Goal: Task Accomplishment & Management: Use online tool/utility

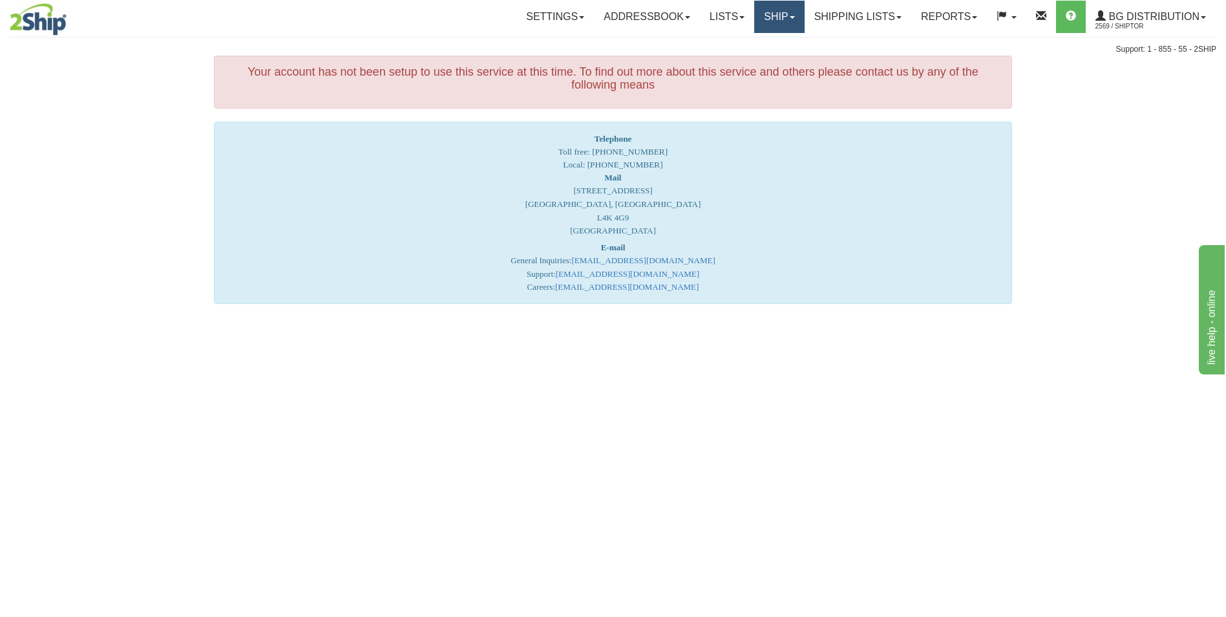
click at [756, 14] on link "Ship" at bounding box center [779, 17] width 50 height 32
click at [746, 43] on span "Ship Screen" at bounding box center [739, 45] width 49 height 10
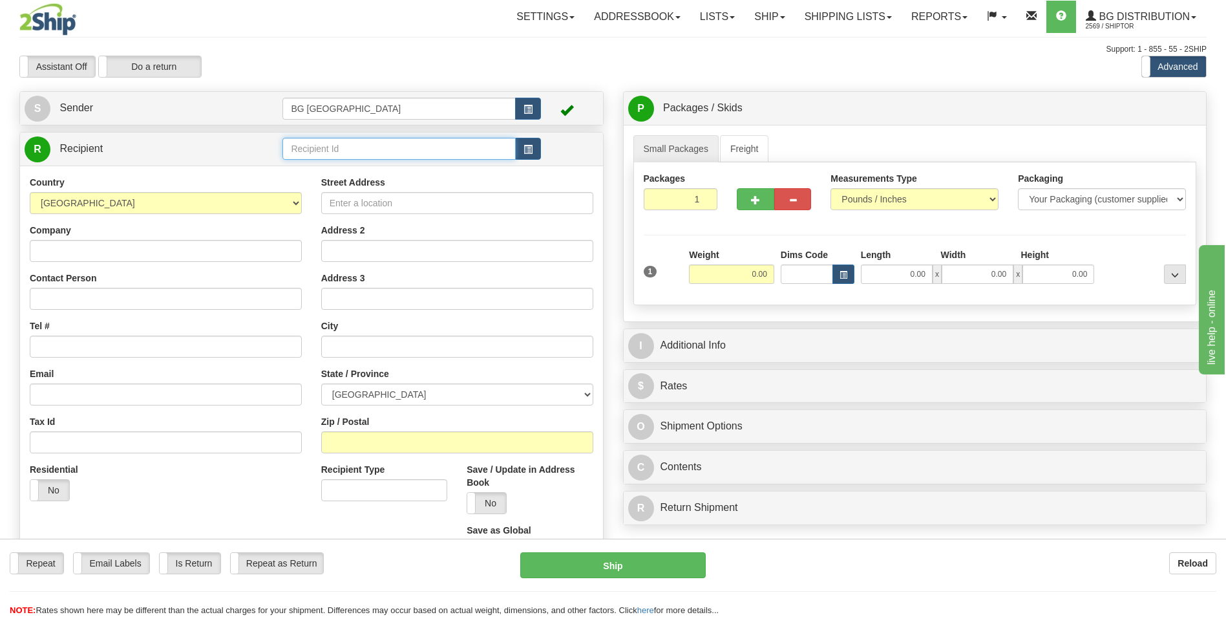
click at [407, 148] on input "text" at bounding box center [398, 149] width 233 height 22
click at [352, 162] on div "60516" at bounding box center [396, 168] width 219 height 13
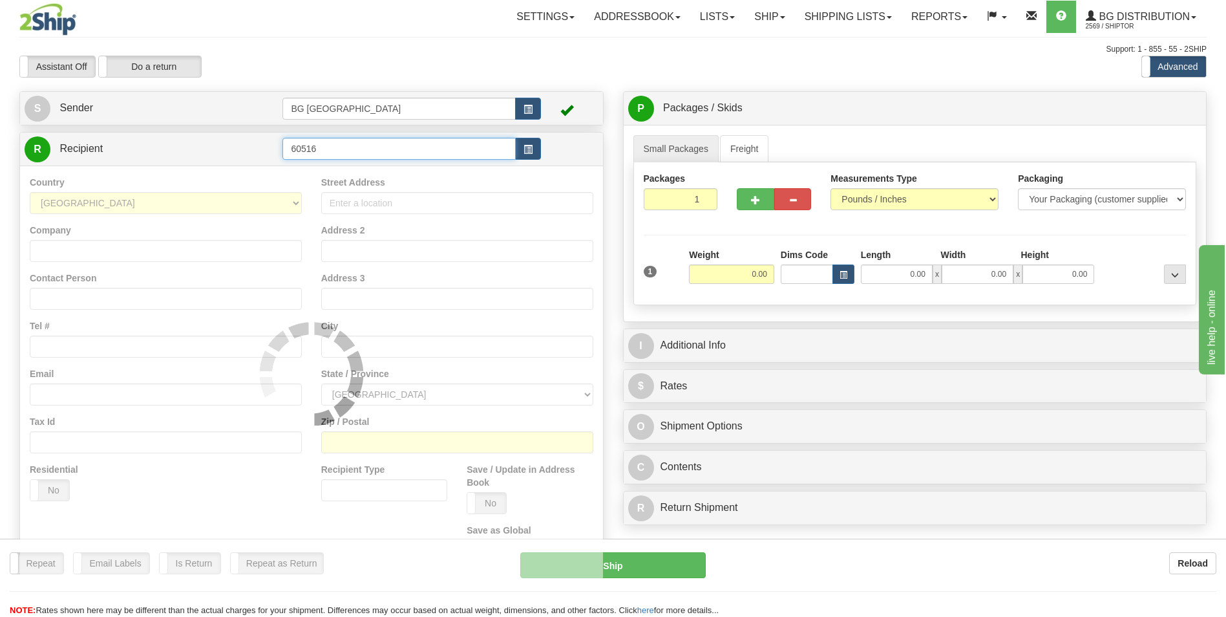
type input "60516"
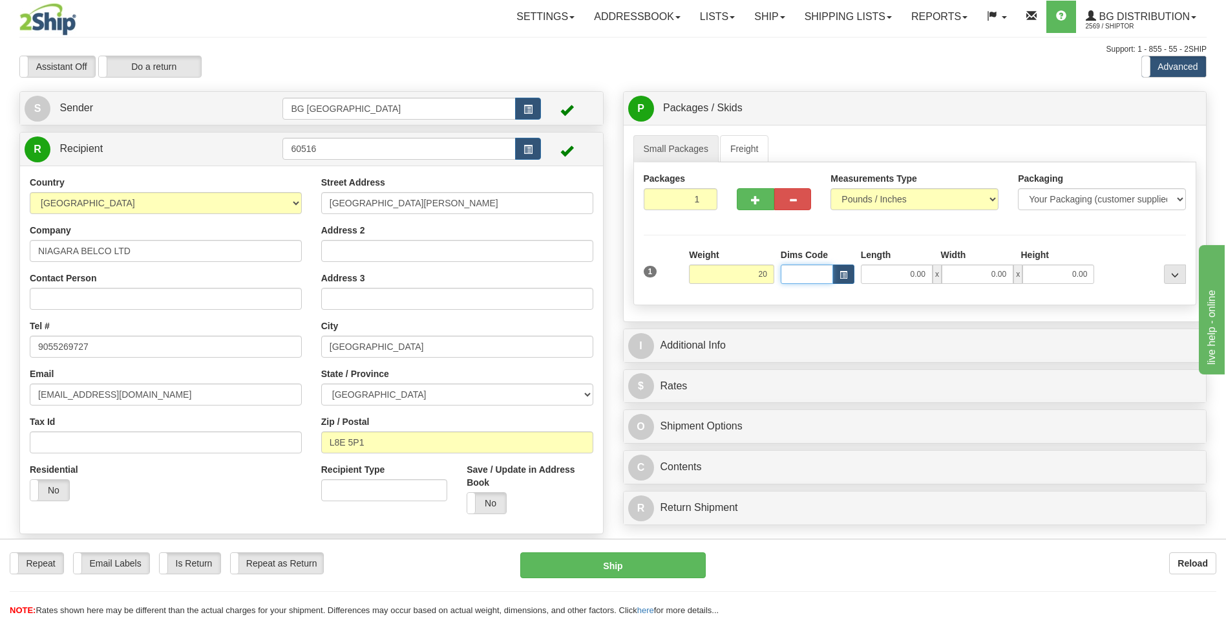
type input "20.00"
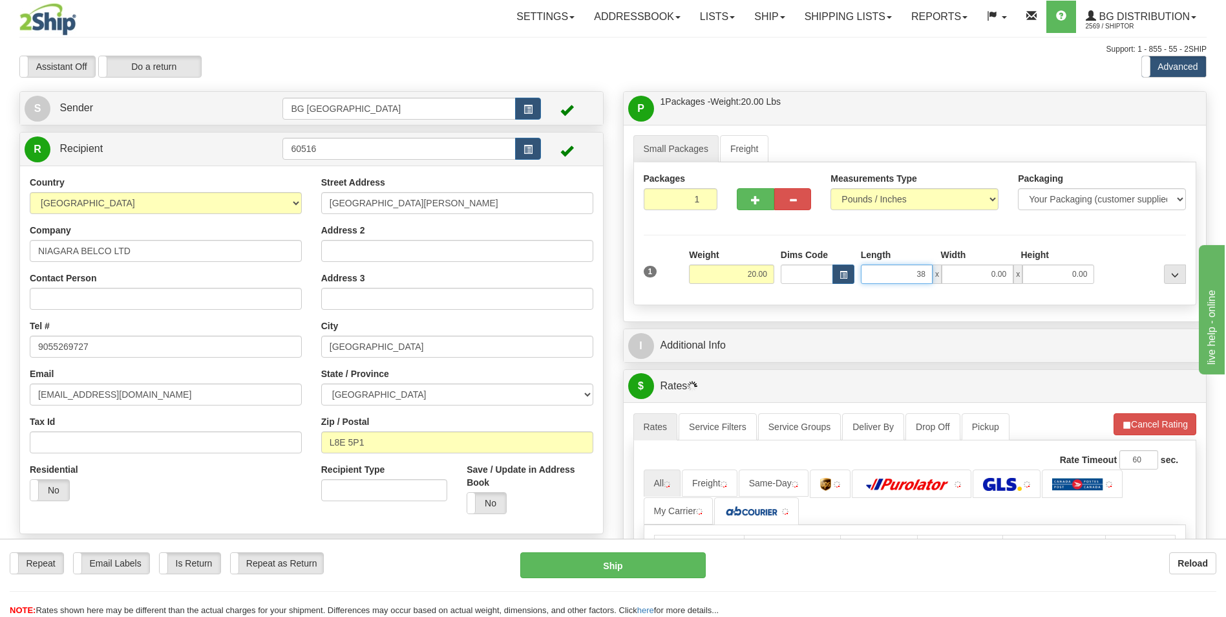
type input "38.00"
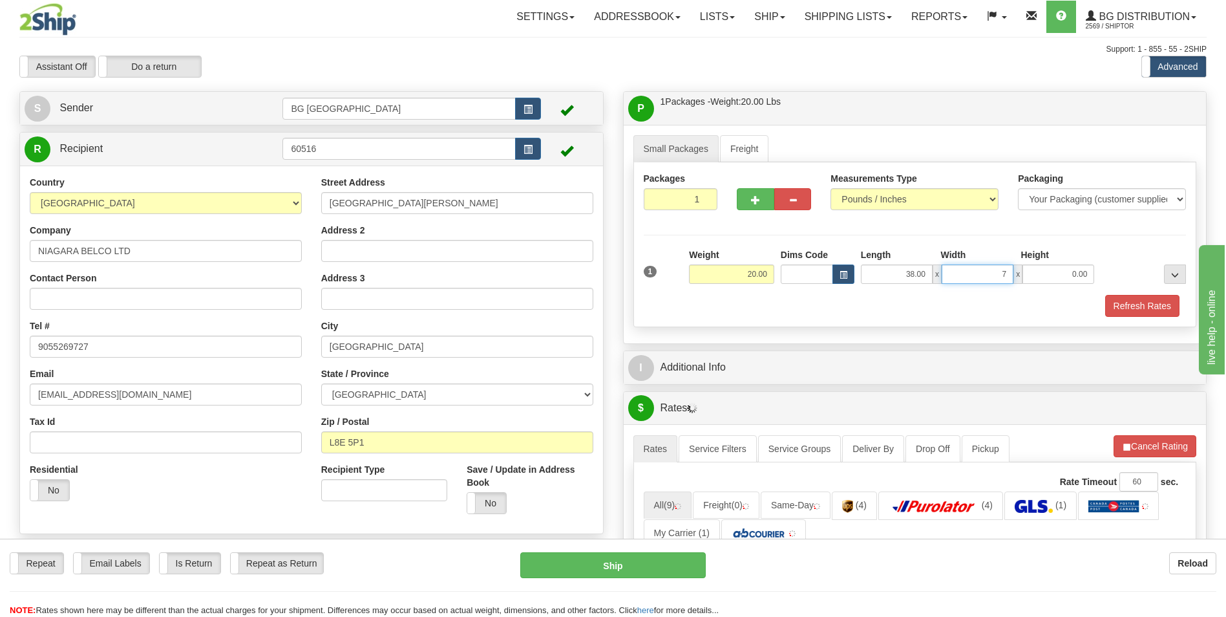
type input "7.00"
type input "4.00"
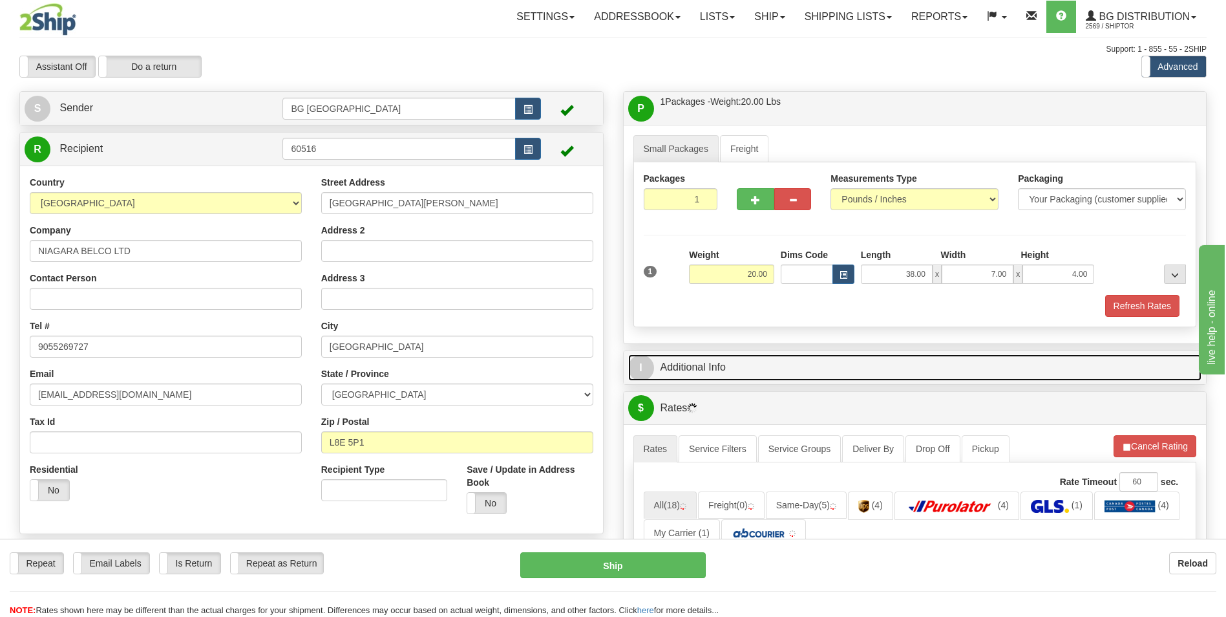
click at [752, 358] on link "I Additional Info" at bounding box center [915, 367] width 574 height 27
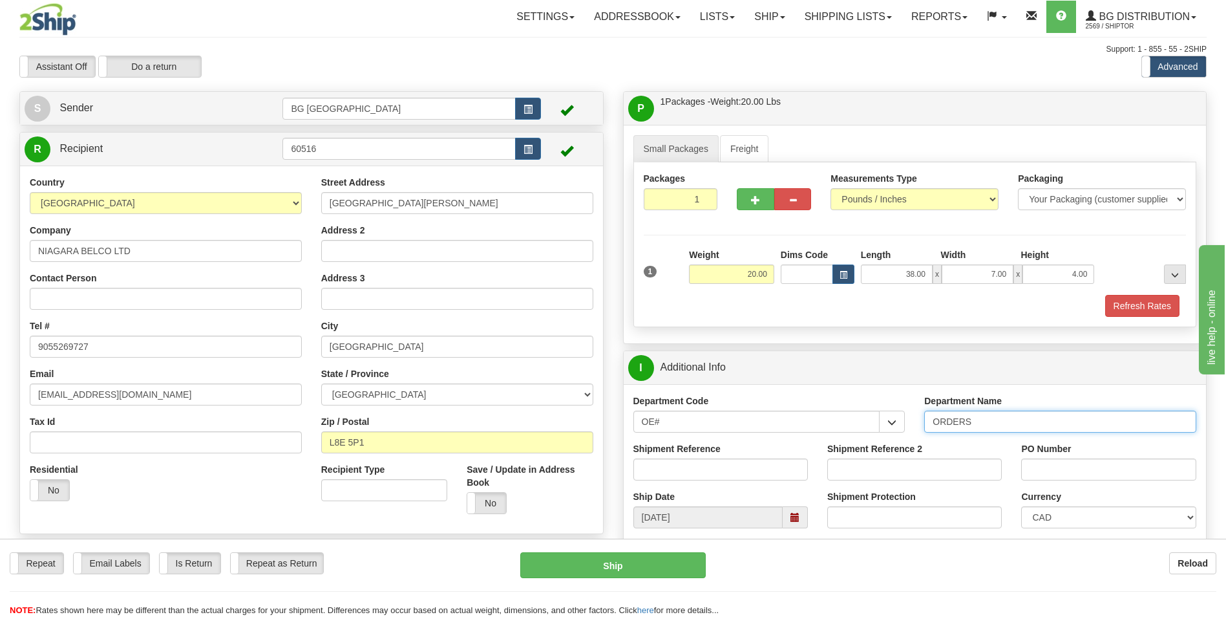
click at [994, 424] on input "ORDERS" at bounding box center [1060, 421] width 272 height 22
type input "70184462-00"
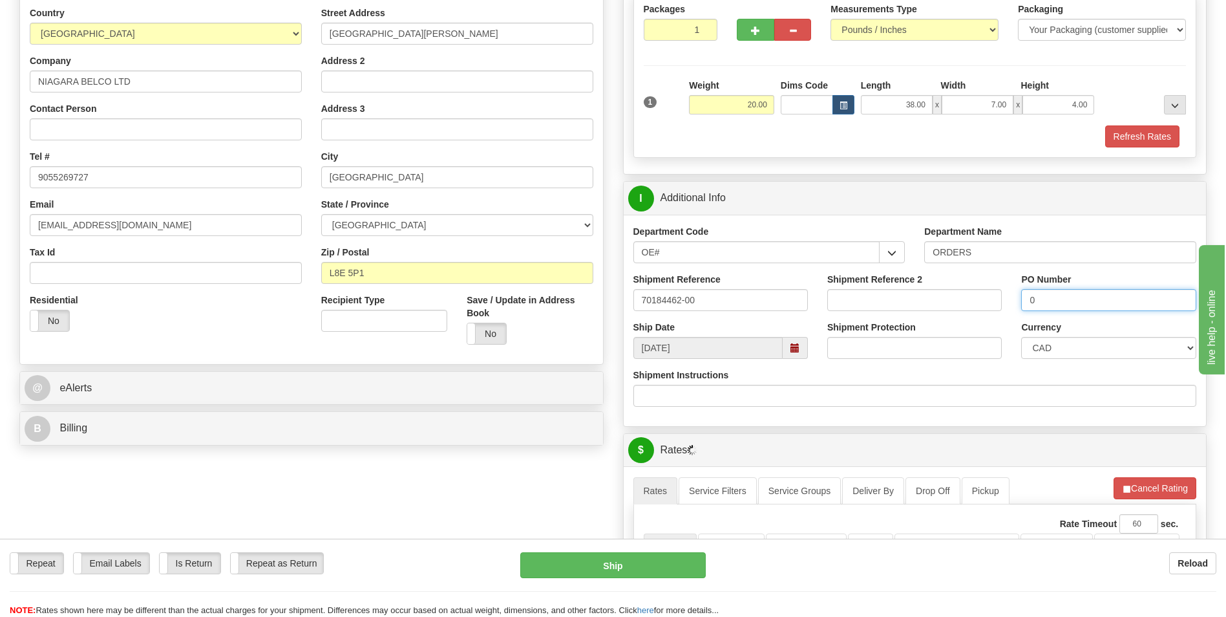
scroll to position [323, 0]
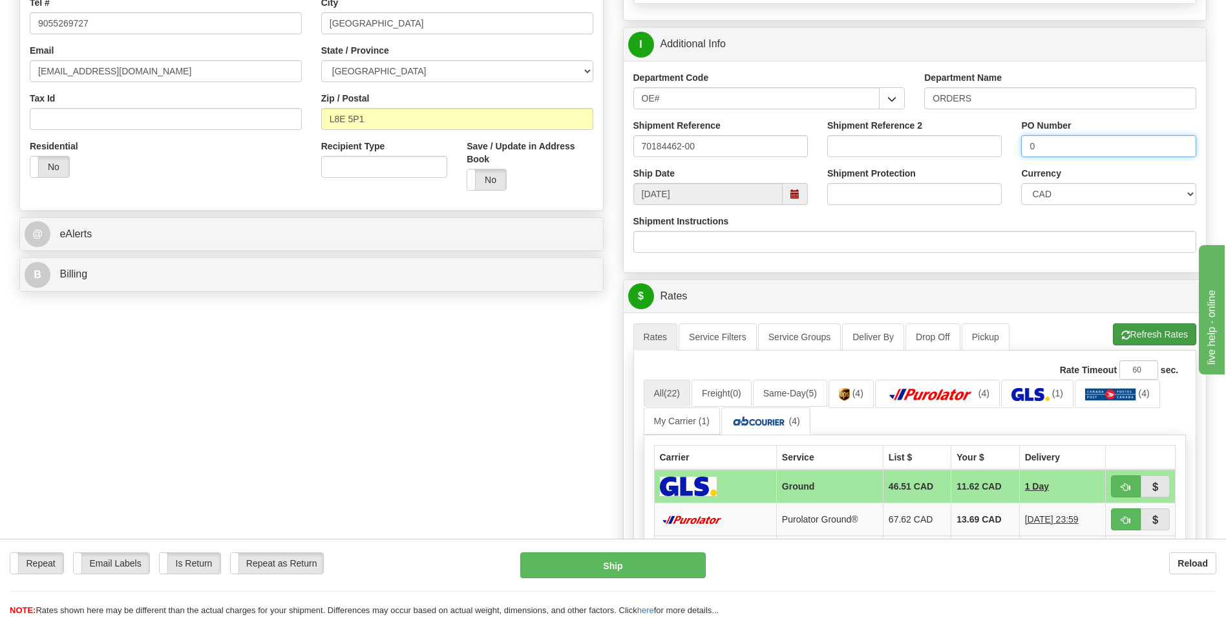
type input "0"
click at [1117, 327] on button "Refresh Rates" at bounding box center [1154, 334] width 83 height 22
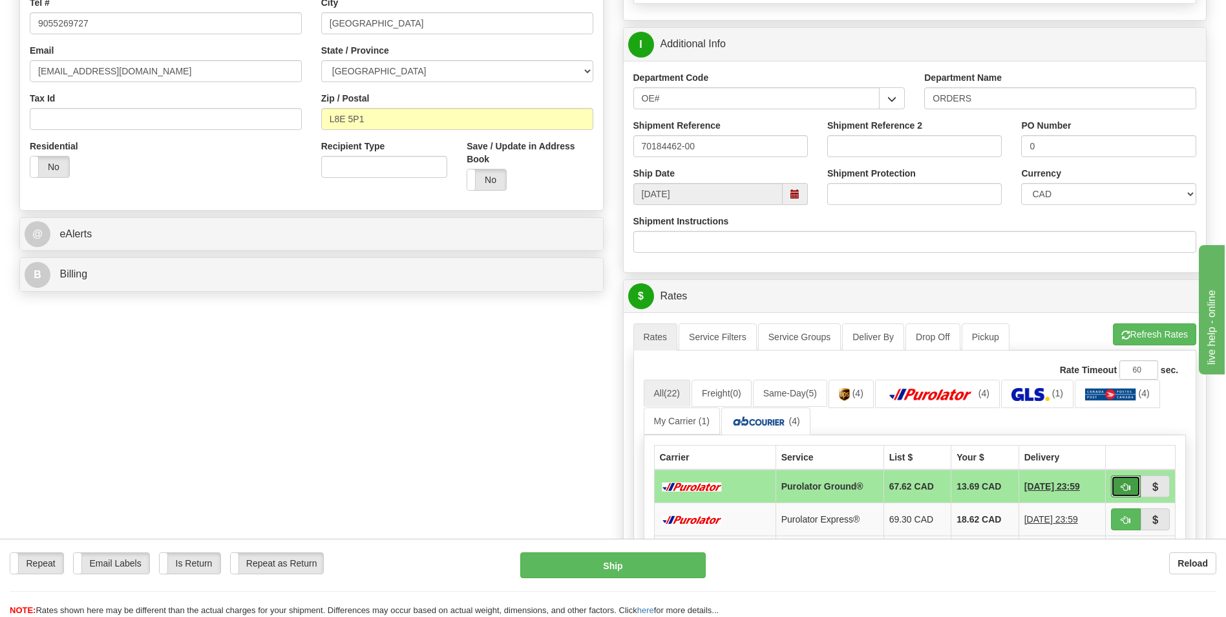
click at [1123, 484] on span "button" at bounding box center [1126, 487] width 9 height 8
type input "260"
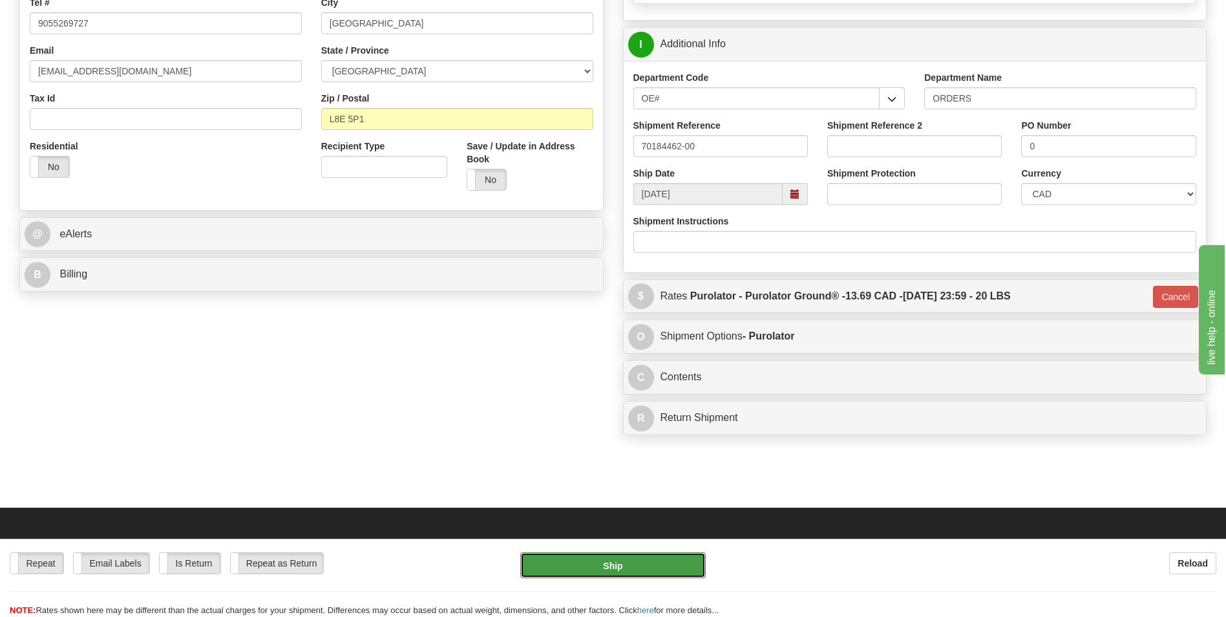
click at [650, 567] on button "Ship" at bounding box center [612, 565] width 185 height 26
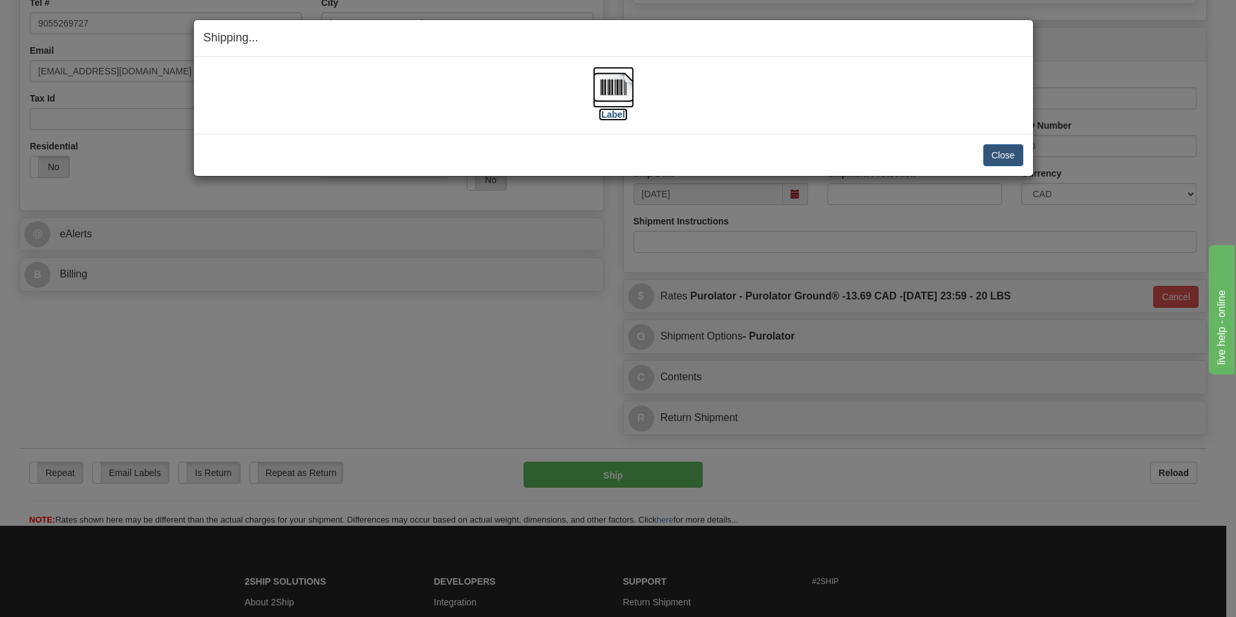
click at [615, 92] on img at bounding box center [613, 87] width 41 height 41
click at [1001, 145] on button "Close" at bounding box center [1003, 155] width 40 height 22
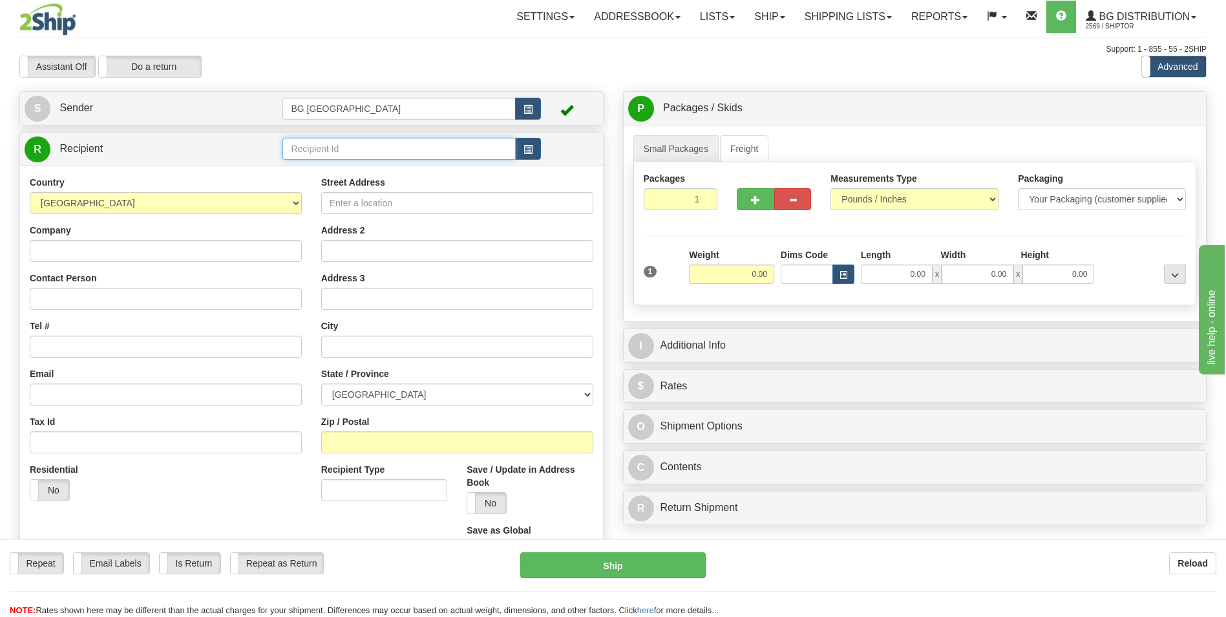
click at [307, 159] on input "text" at bounding box center [398, 149] width 233 height 22
click at [306, 172] on div "60419" at bounding box center [396, 169] width 220 height 14
type input "60419"
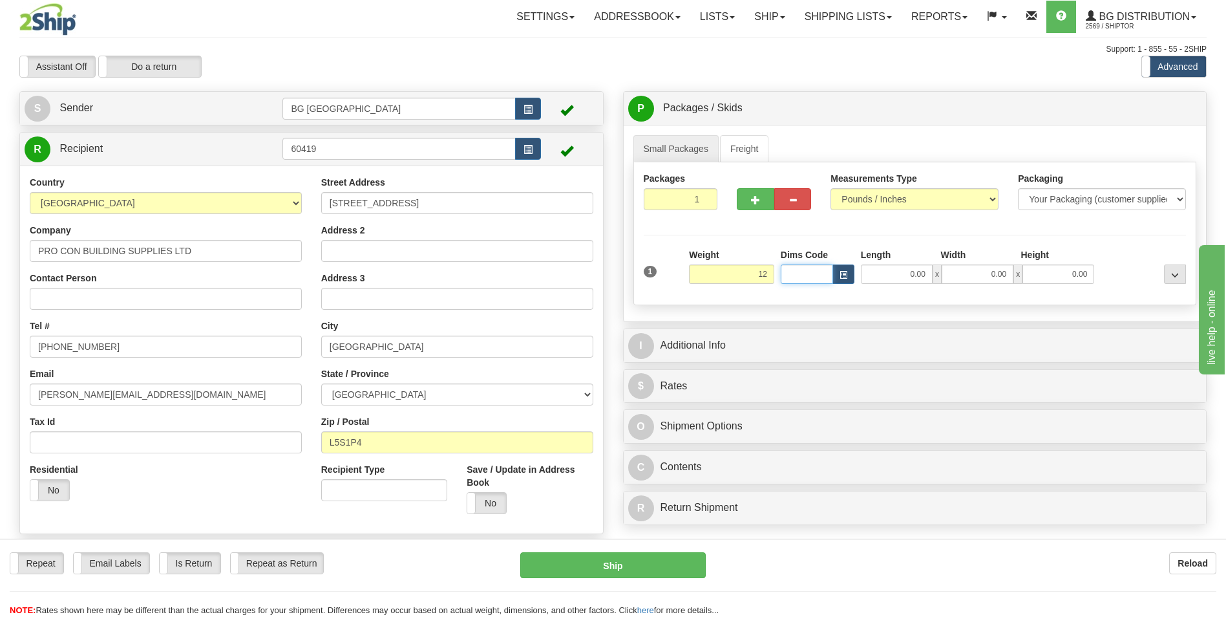
type input "12.00"
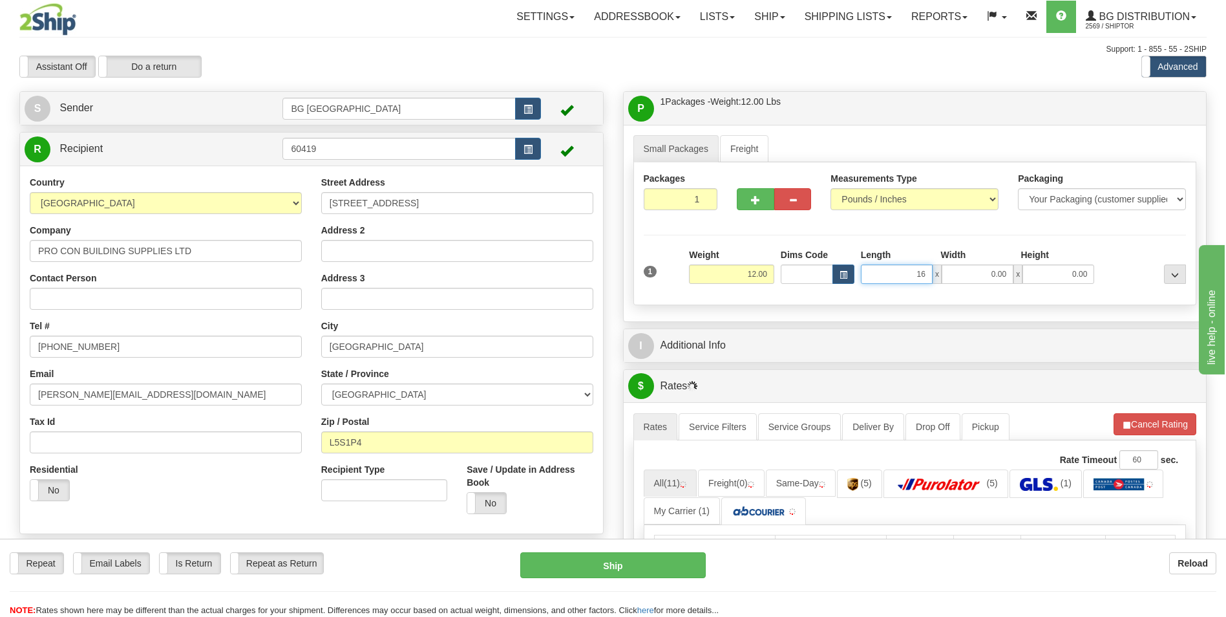
type input "16.00"
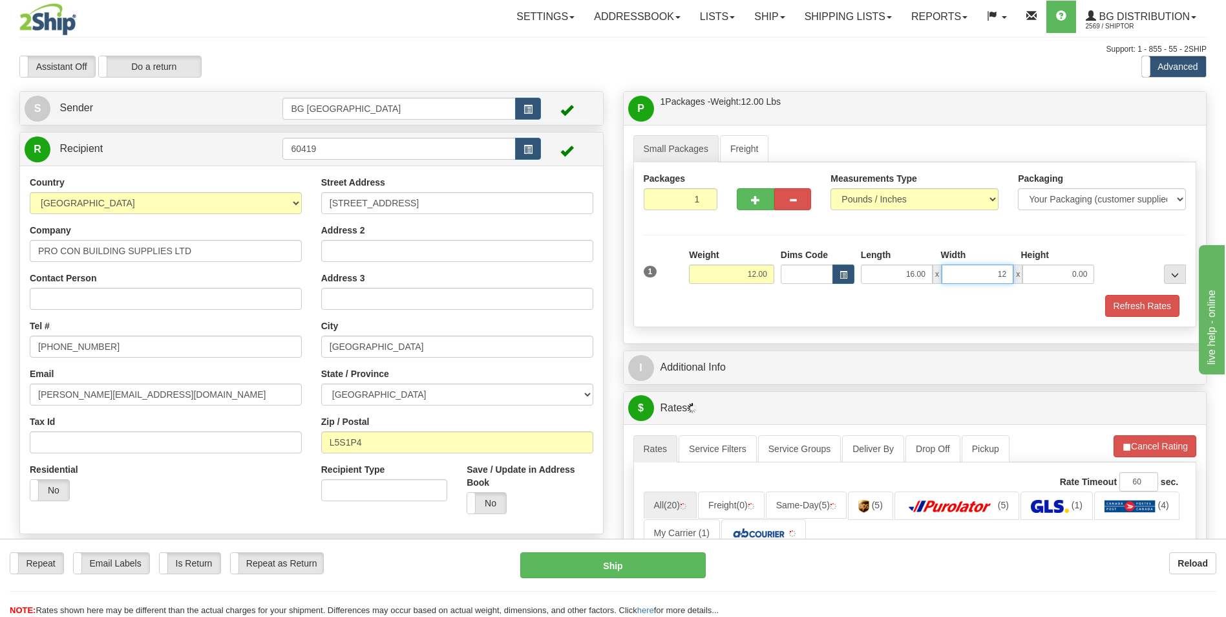
type input "12.00"
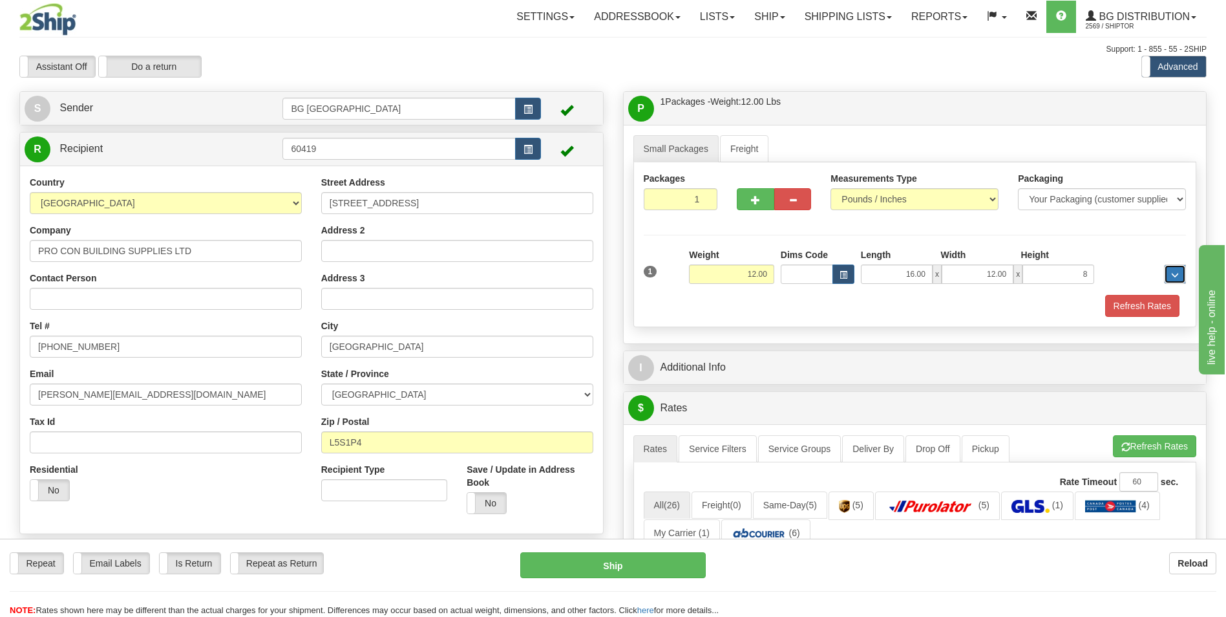
type input "8.00"
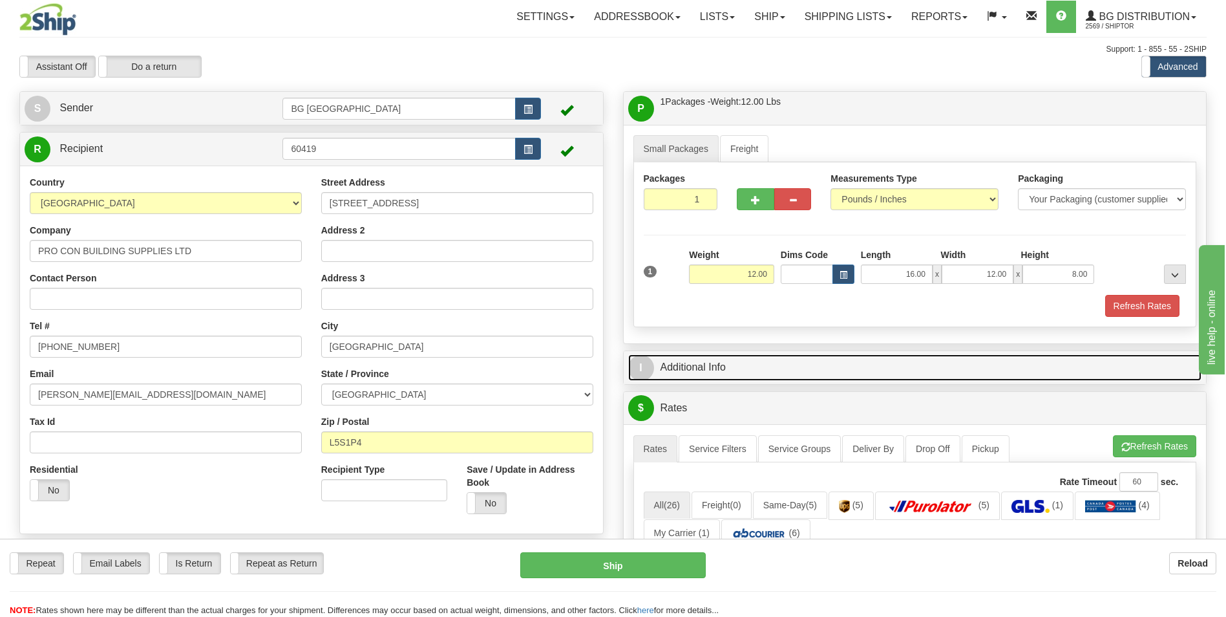
click at [733, 354] on link "I Additional Info" at bounding box center [915, 367] width 574 height 27
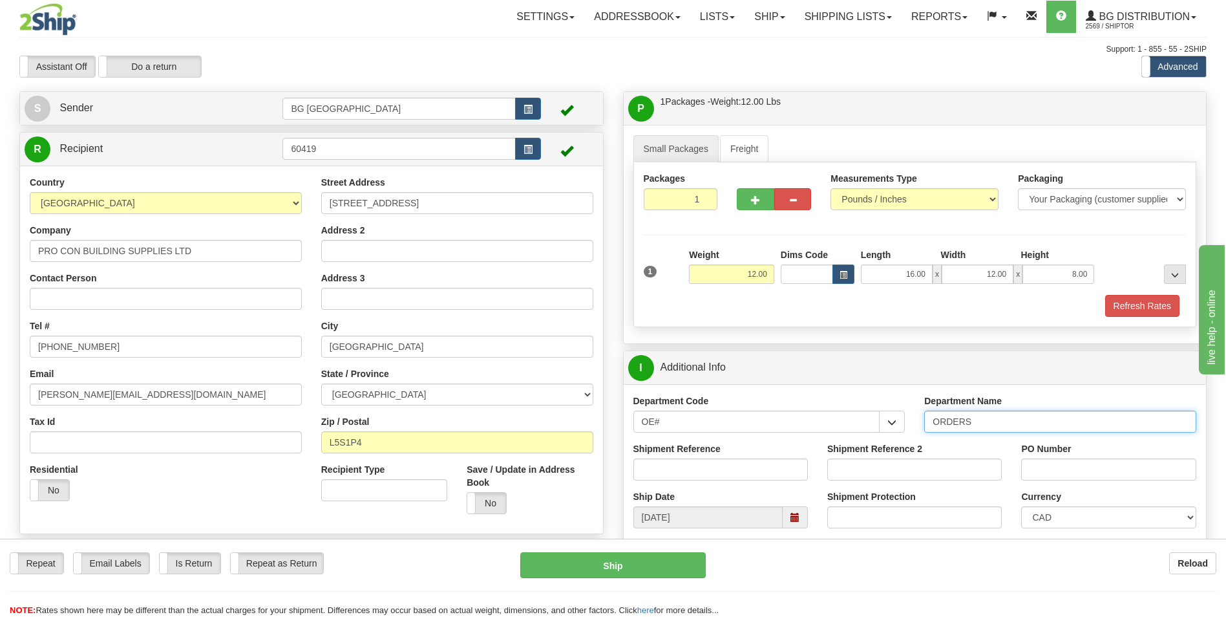
click at [1009, 420] on input "ORDERS" at bounding box center [1060, 421] width 272 height 22
type input "70181744-01"
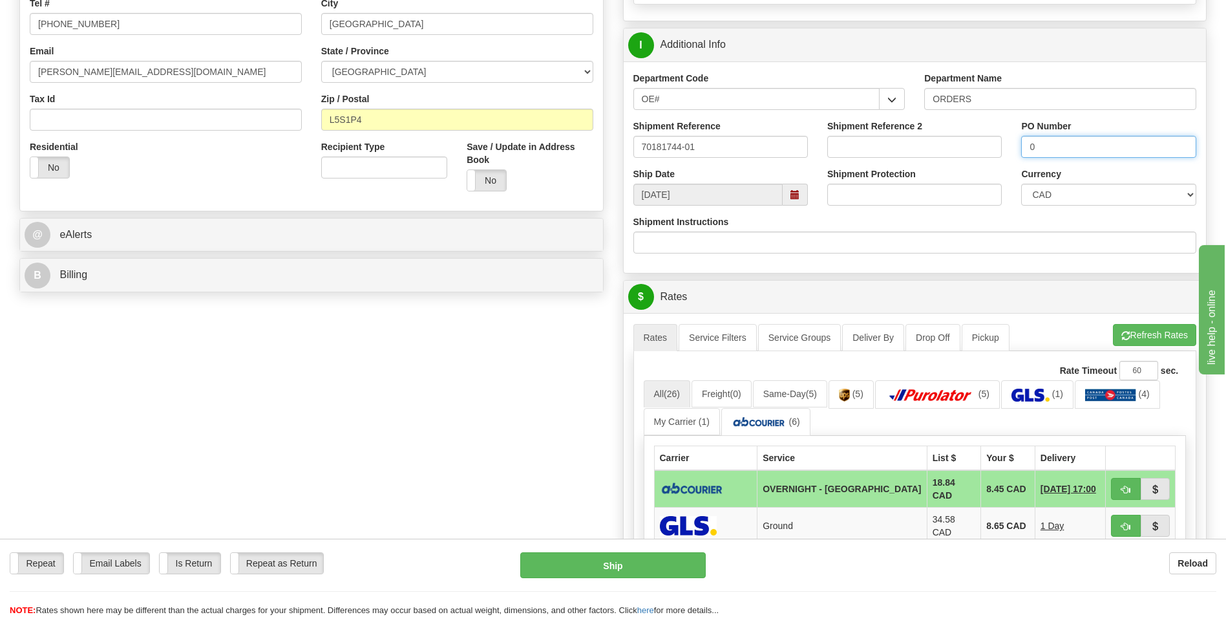
scroll to position [323, 0]
type input "0"
click at [1140, 339] on button "Refresh Rates" at bounding box center [1154, 334] width 83 height 22
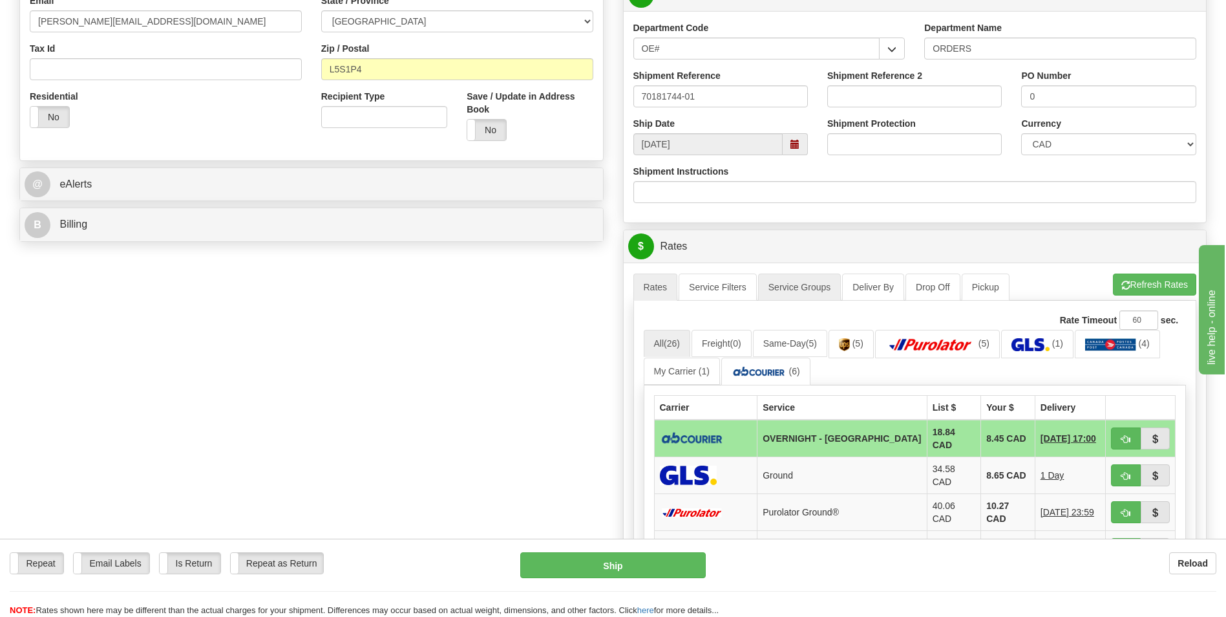
scroll to position [517, 0]
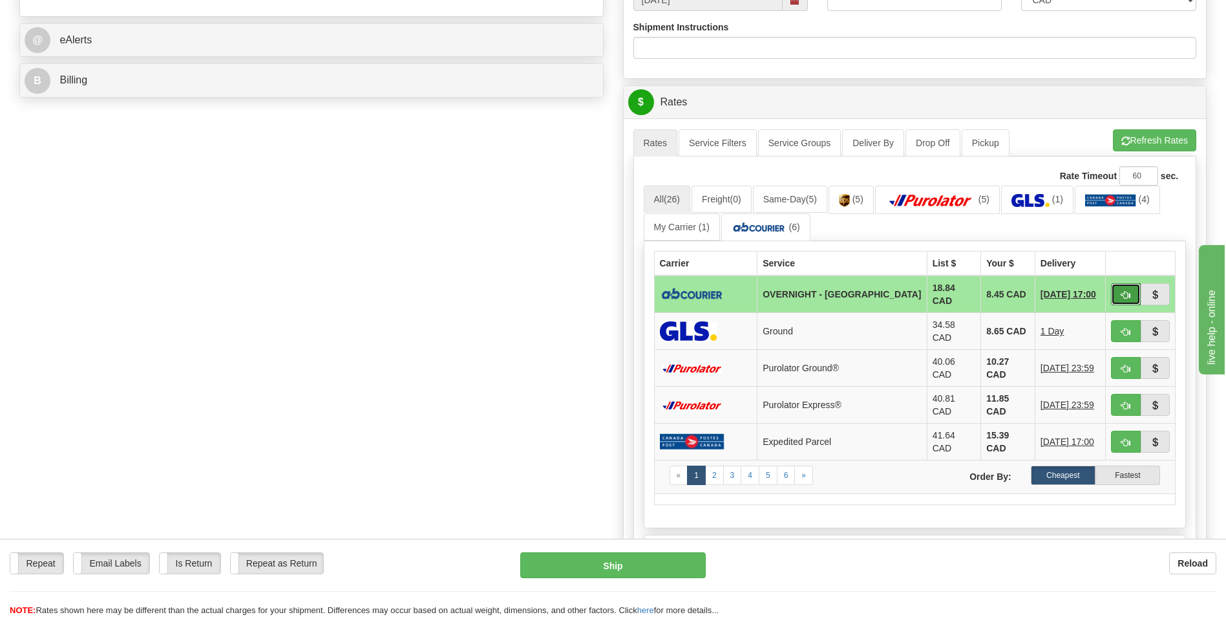
click at [1116, 289] on button "button" at bounding box center [1126, 294] width 30 height 22
type input "4"
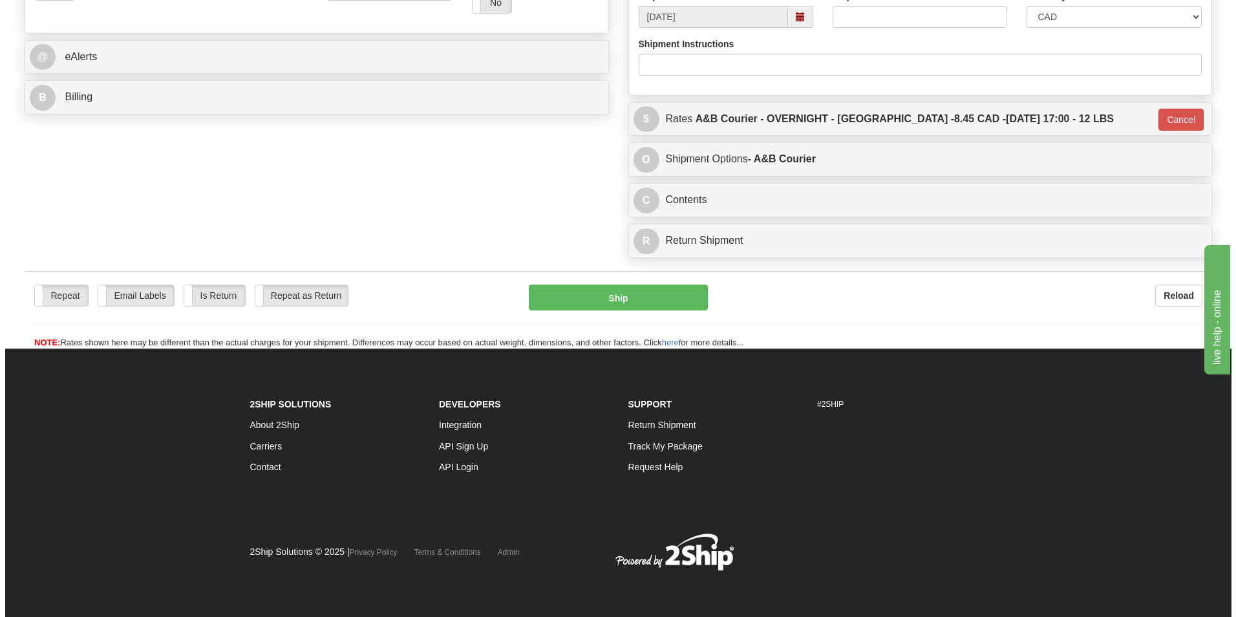
scroll to position [500, 0]
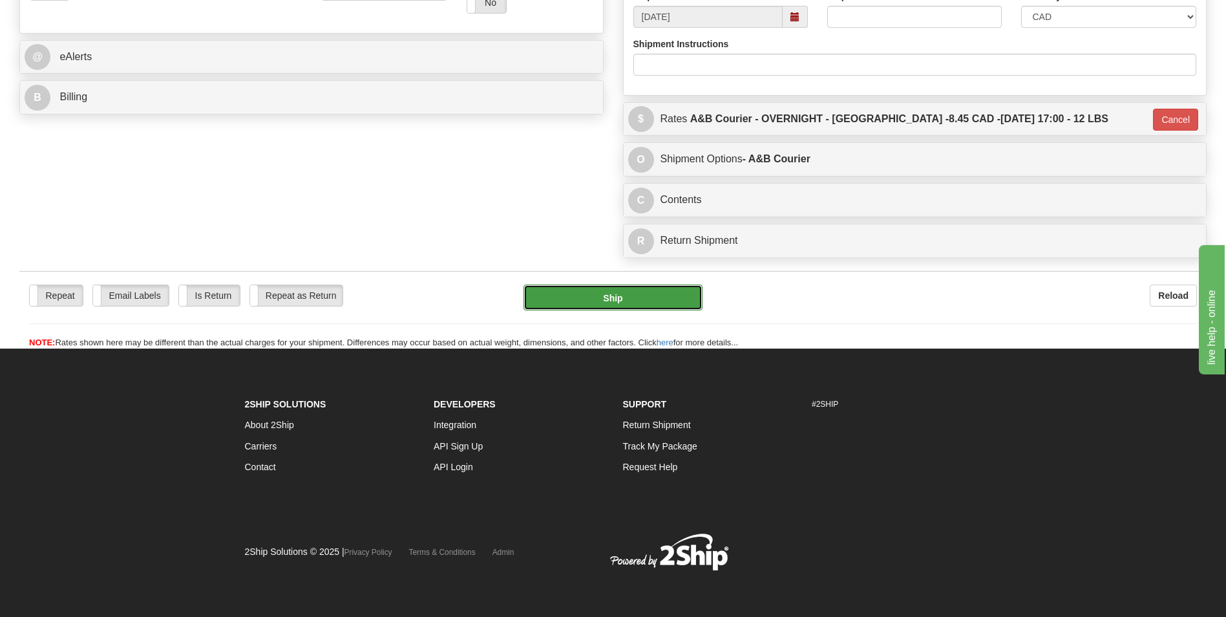
click at [626, 309] on button "Ship" at bounding box center [613, 297] width 178 height 26
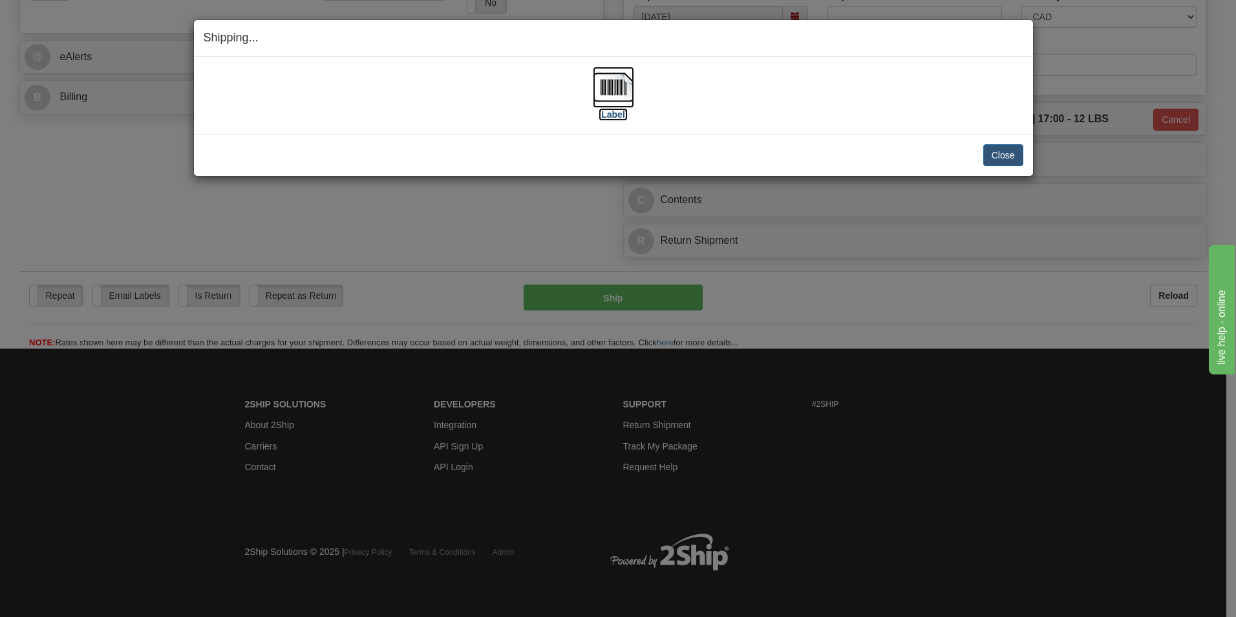
click at [625, 94] on img at bounding box center [613, 87] width 41 height 41
click at [993, 147] on button "Close" at bounding box center [1003, 155] width 40 height 22
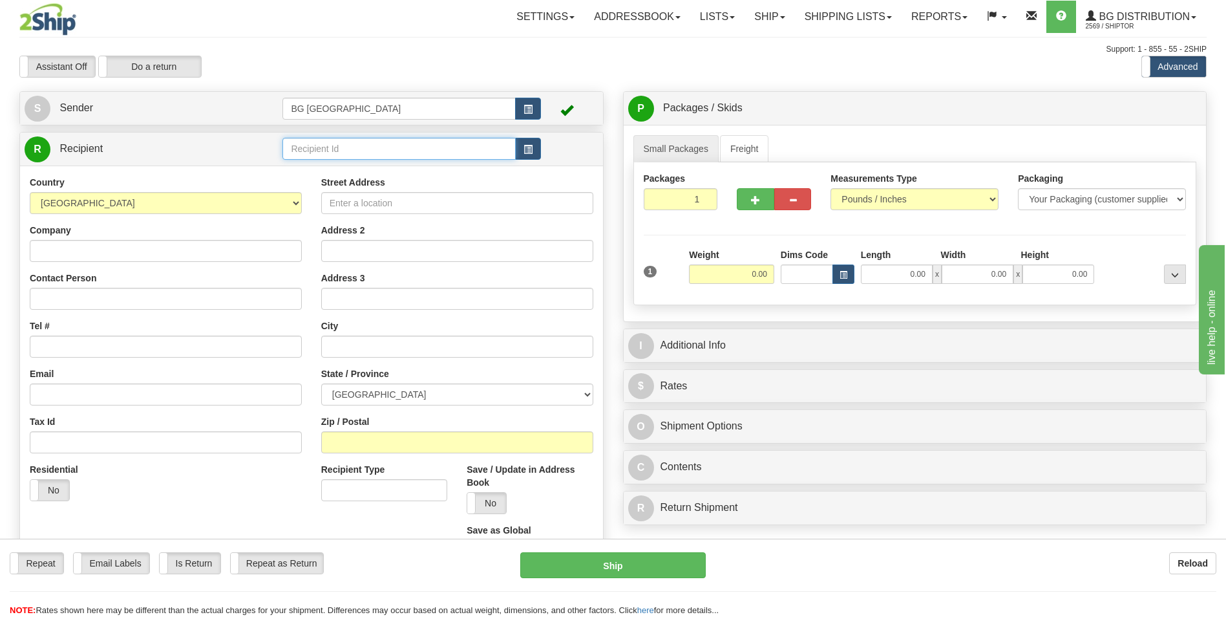
click at [317, 157] on input "text" at bounding box center [398, 149] width 233 height 22
click at [315, 160] on li "60117" at bounding box center [398, 168] width 231 height 17
type input "60117"
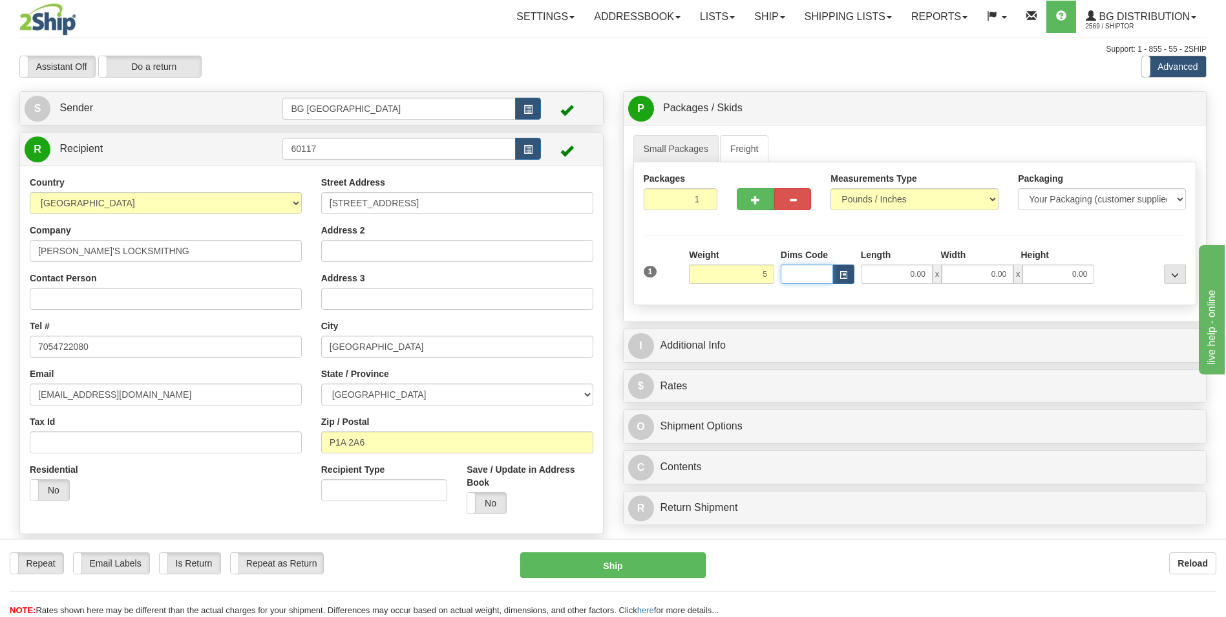
type input "5.00"
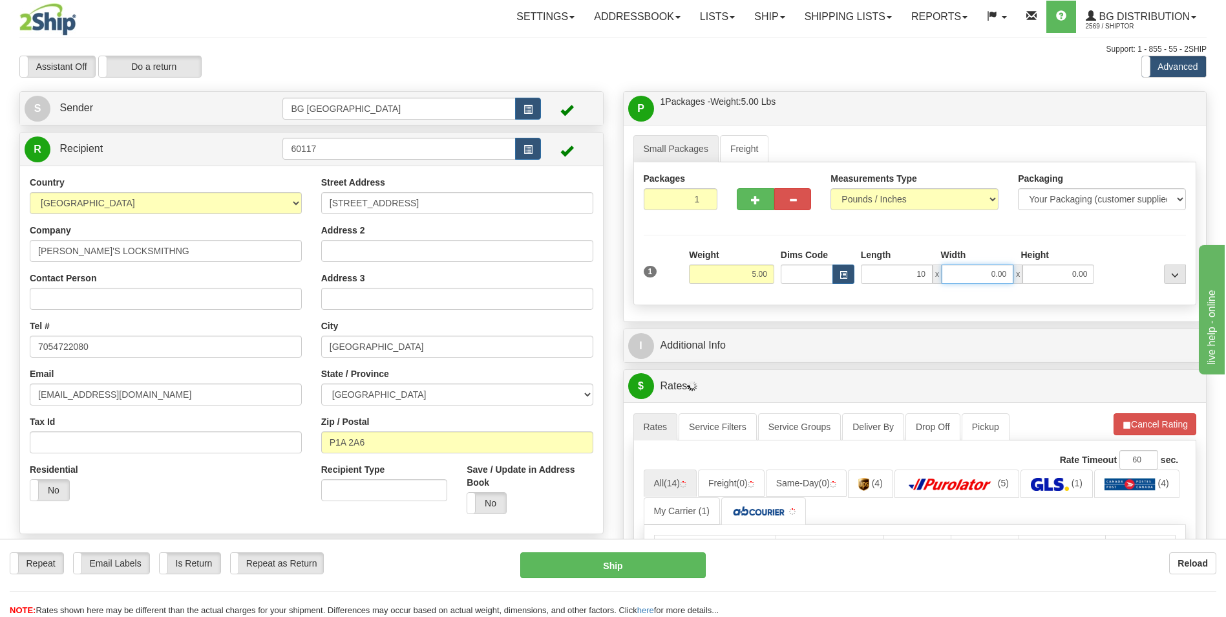
type input "10.00"
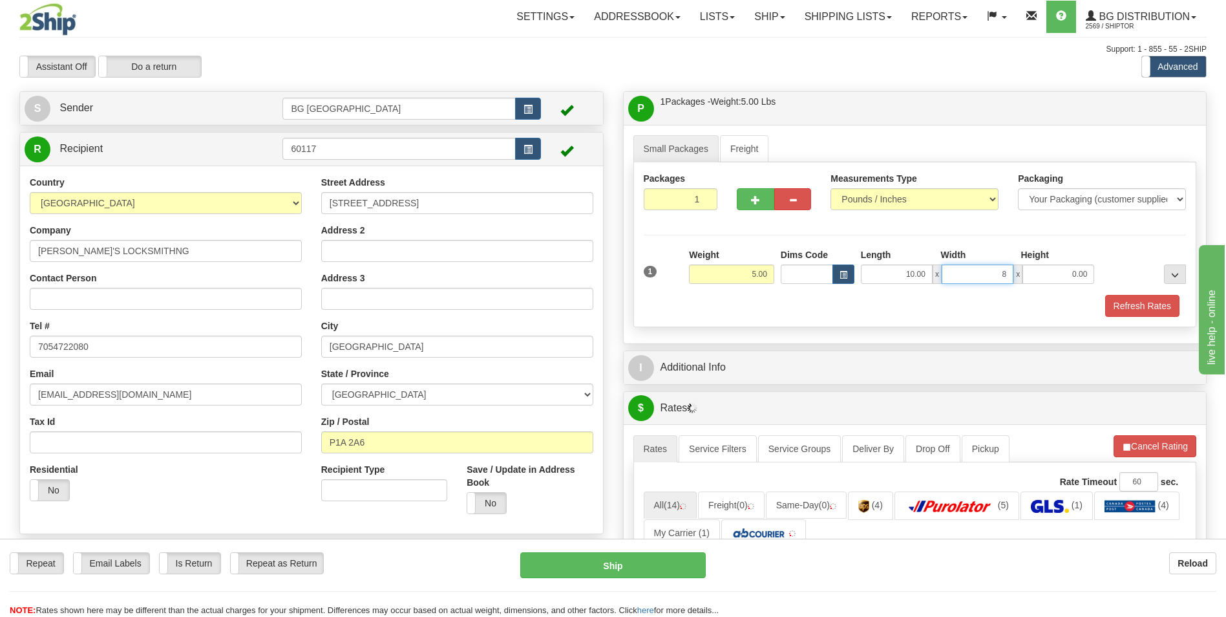
type input "8.00"
type input "5.00"
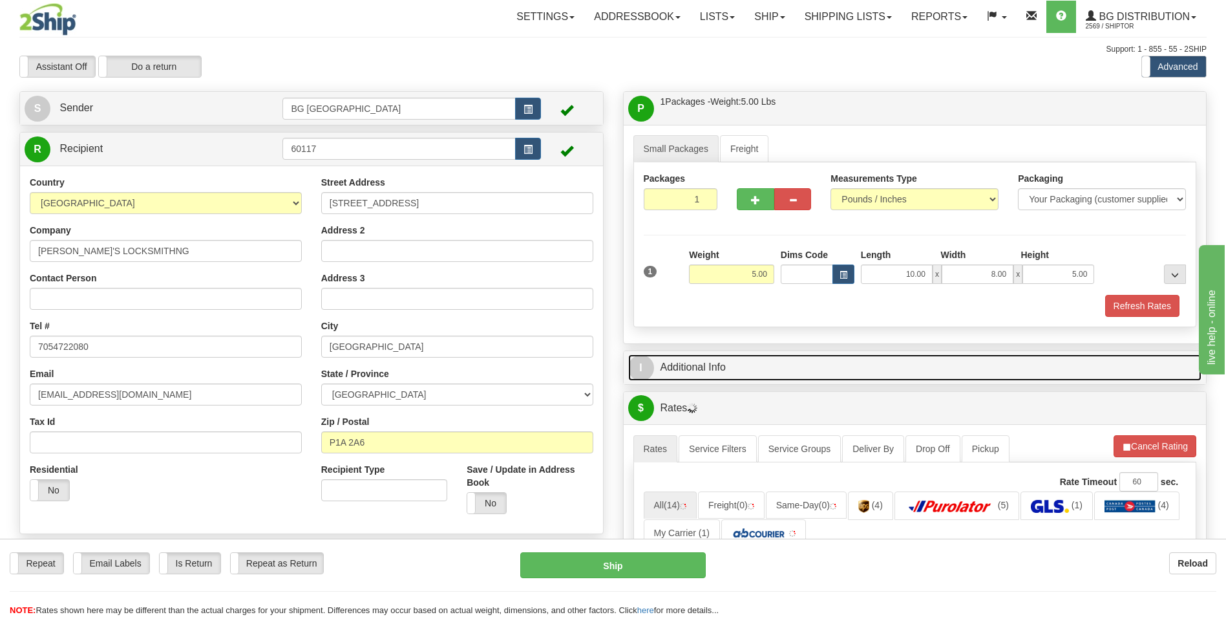
click at [706, 358] on link "I Additional Info" at bounding box center [915, 367] width 574 height 27
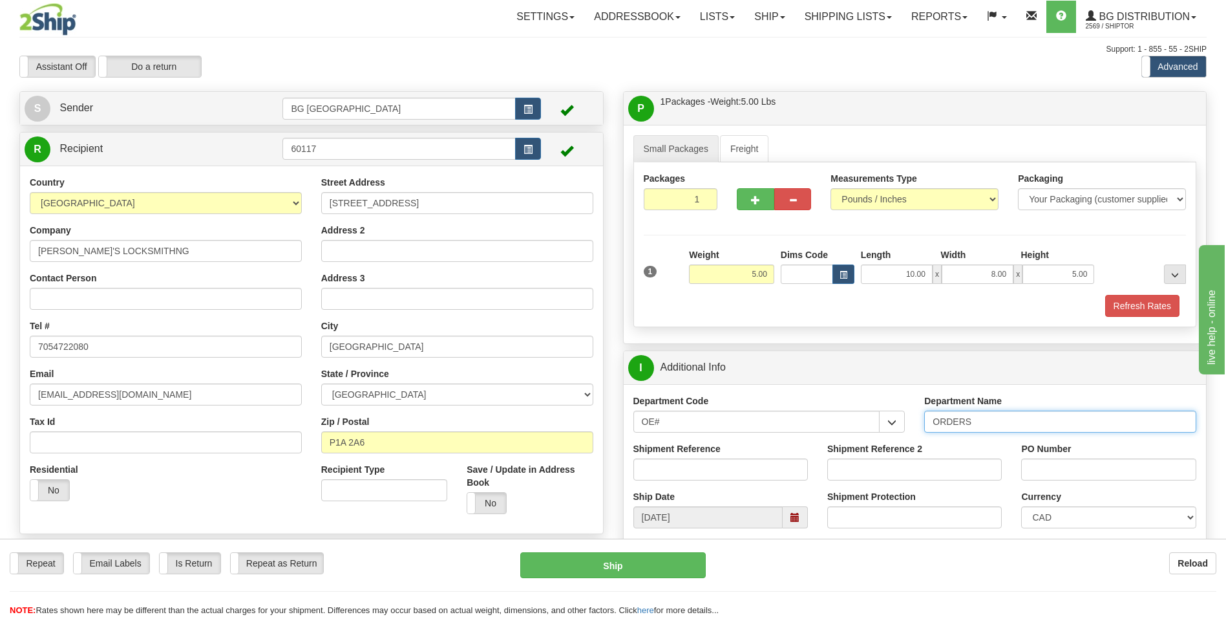
click at [991, 425] on input "ORDERS" at bounding box center [1060, 421] width 272 height 22
type input "70184474-00"
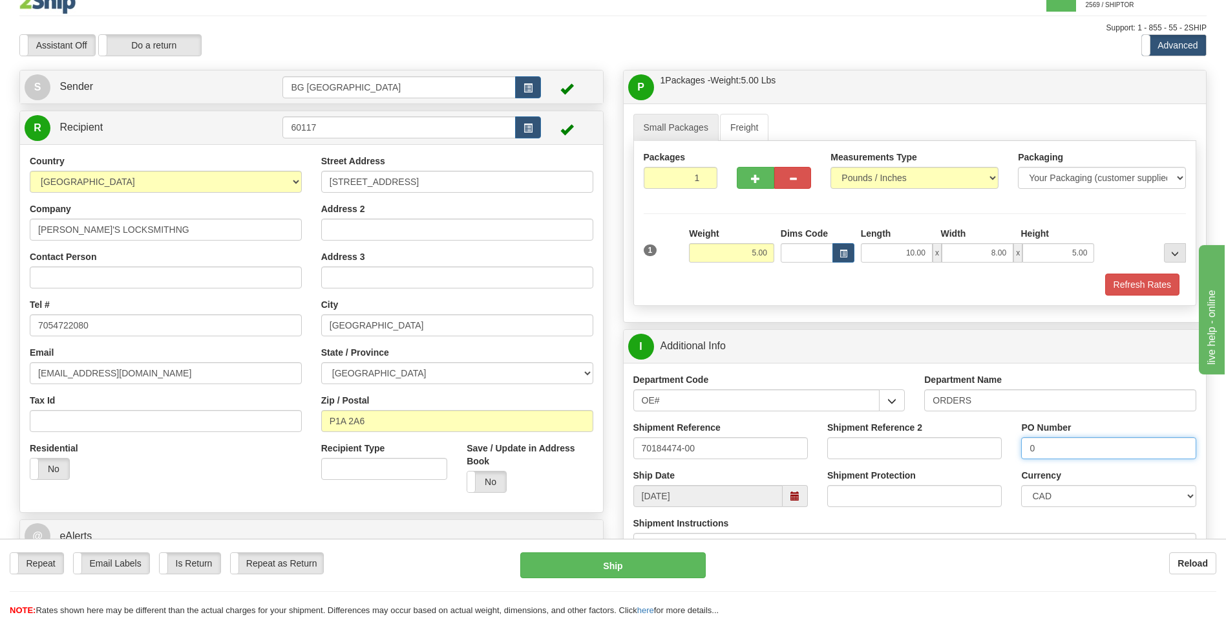
scroll to position [323, 0]
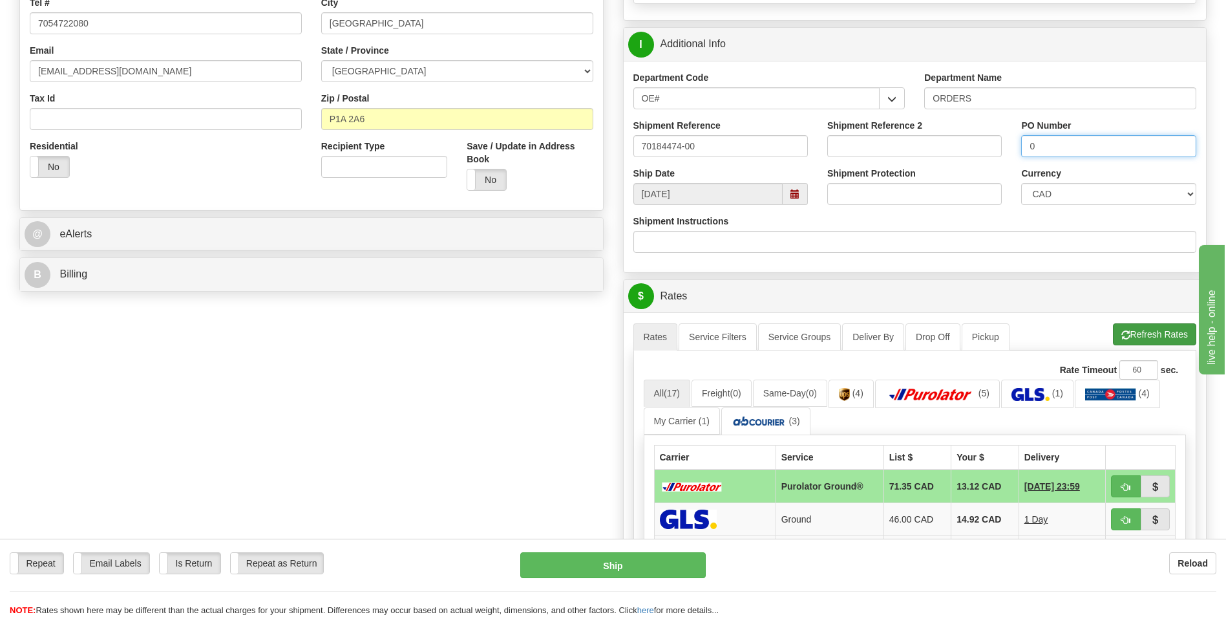
type input "0"
click at [1127, 339] on span "button" at bounding box center [1126, 335] width 9 height 8
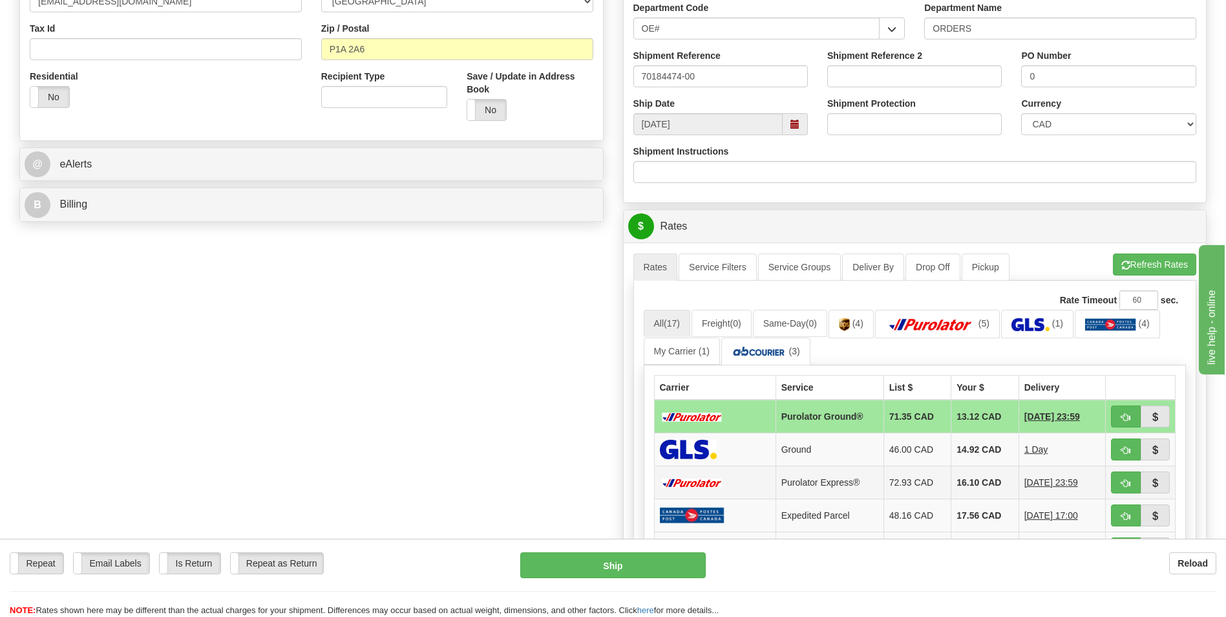
scroll to position [65, 0]
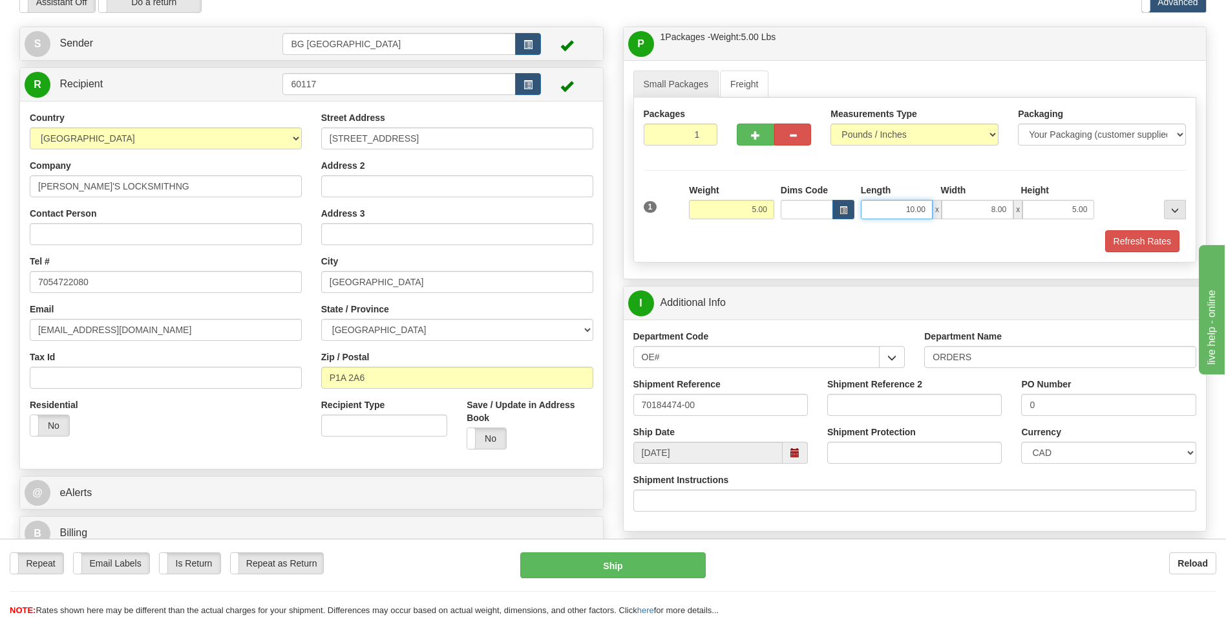
click at [891, 211] on input "10.00" at bounding box center [897, 209] width 72 height 19
type input "9.00"
type input "7.00"
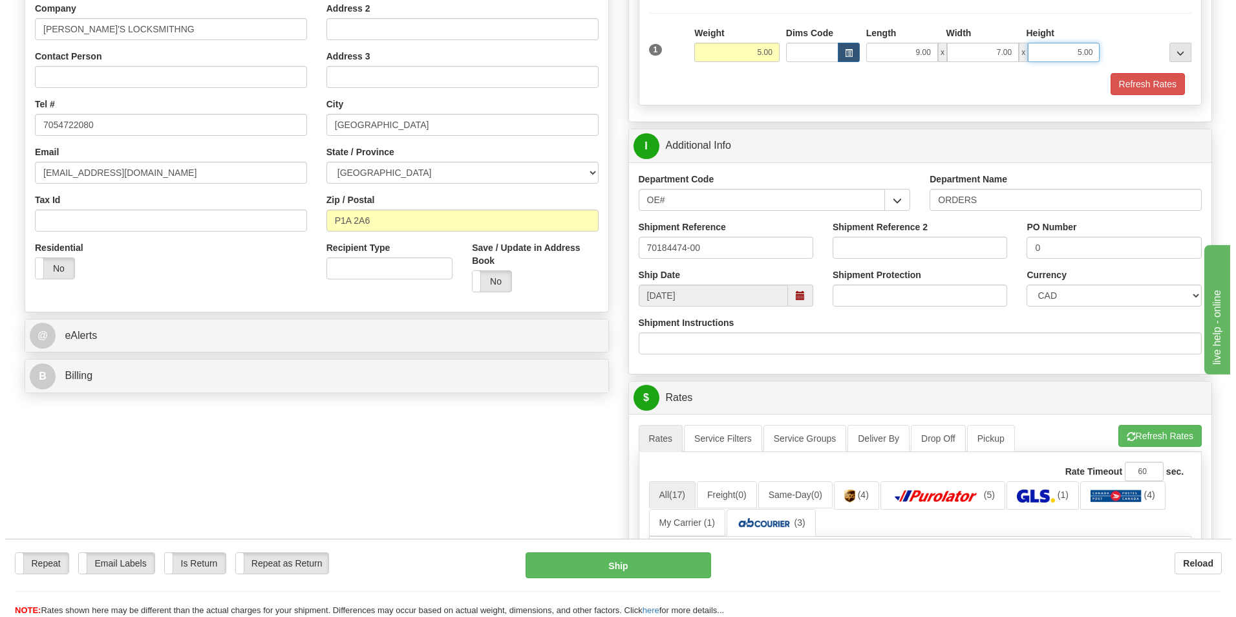
scroll to position [452, 0]
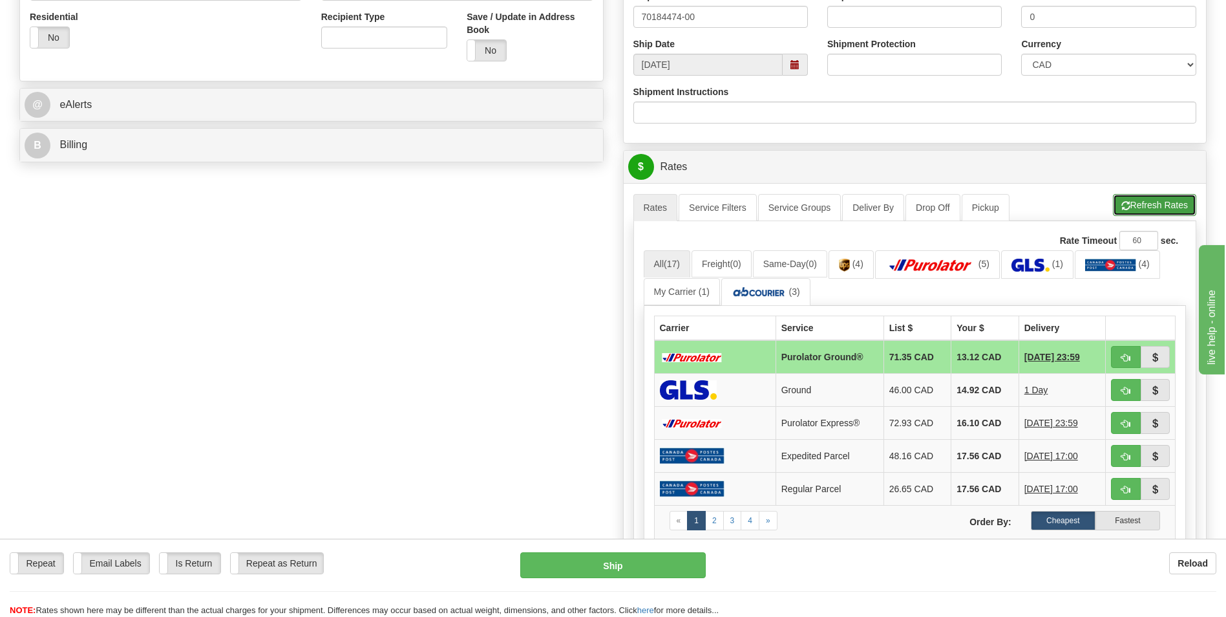
click at [1114, 205] on button "Refresh Rates" at bounding box center [1154, 205] width 83 height 22
click at [1118, 358] on button "button" at bounding box center [1126, 357] width 30 height 22
type input "260"
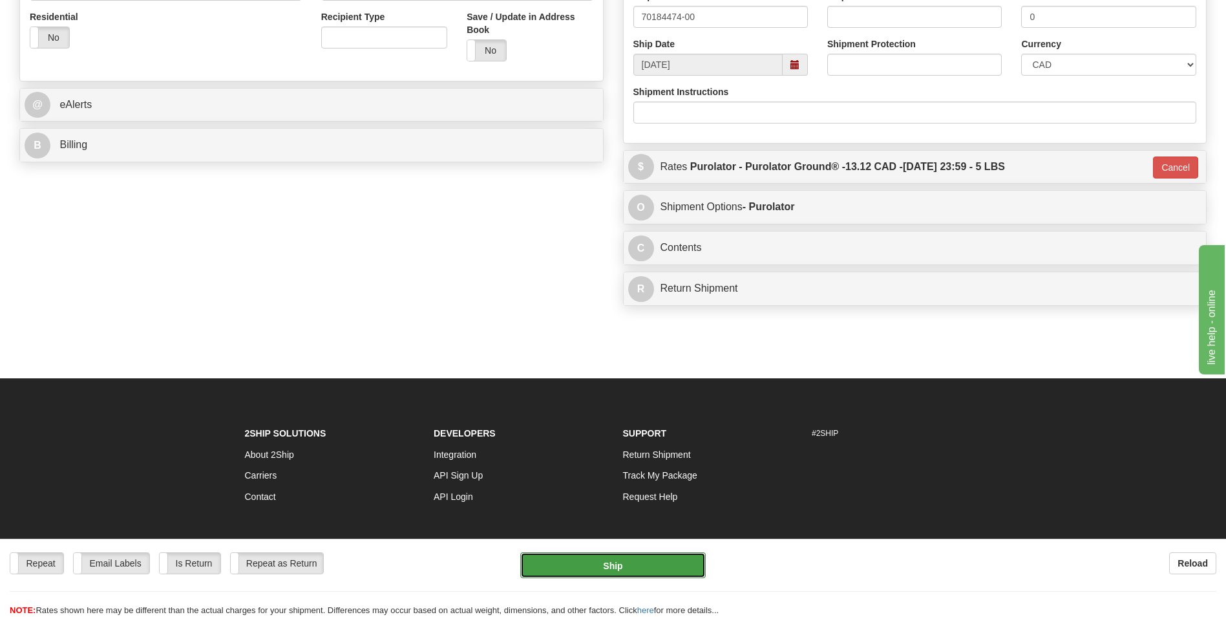
click at [635, 559] on button "Ship" at bounding box center [612, 565] width 185 height 26
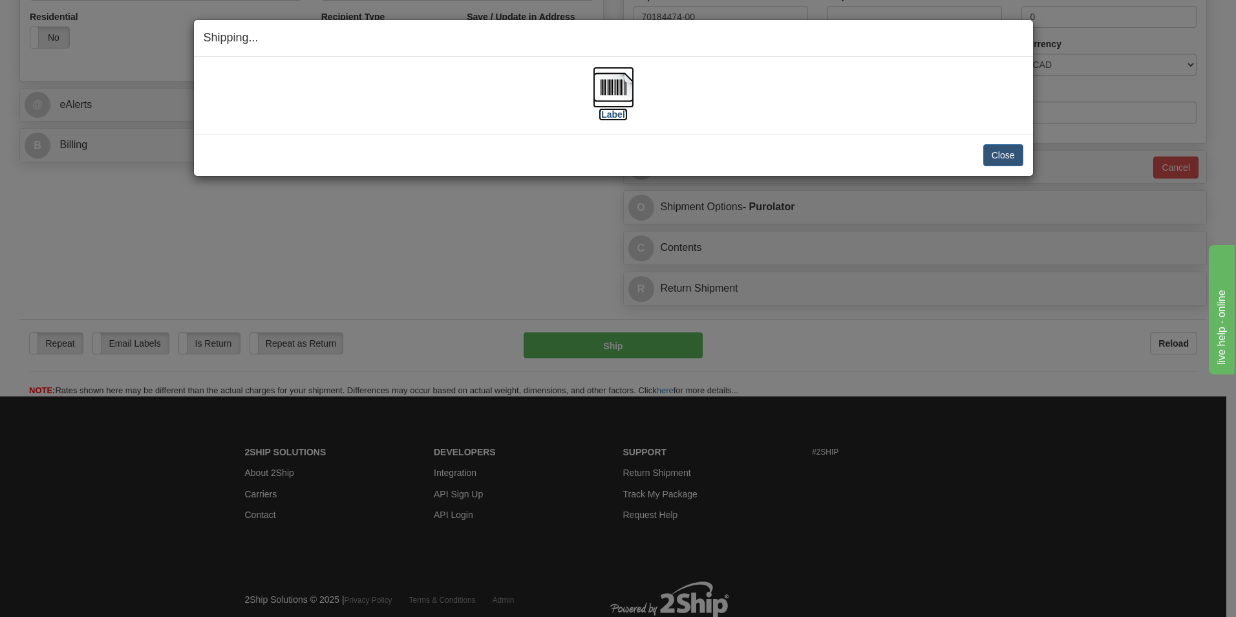
click at [609, 96] on img at bounding box center [613, 87] width 41 height 41
click at [615, 81] on img at bounding box center [613, 87] width 41 height 41
click at [999, 157] on button "Close" at bounding box center [1003, 155] width 40 height 22
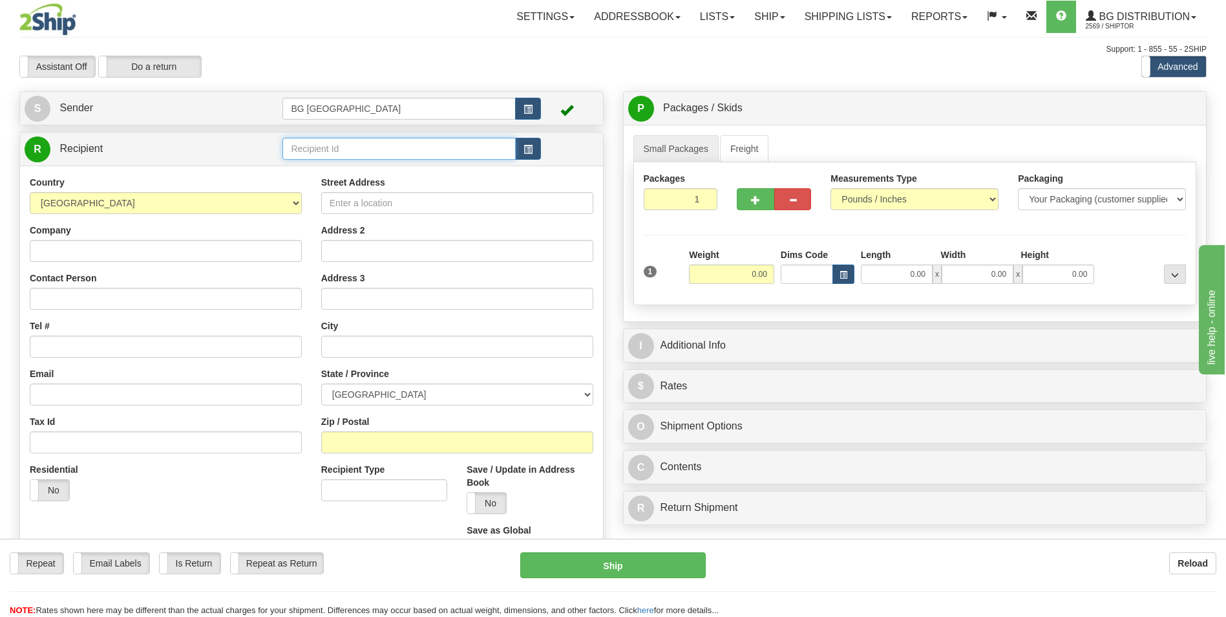
click at [317, 153] on input "text" at bounding box center [398, 149] width 233 height 22
click at [314, 164] on div "60080" at bounding box center [396, 169] width 220 height 14
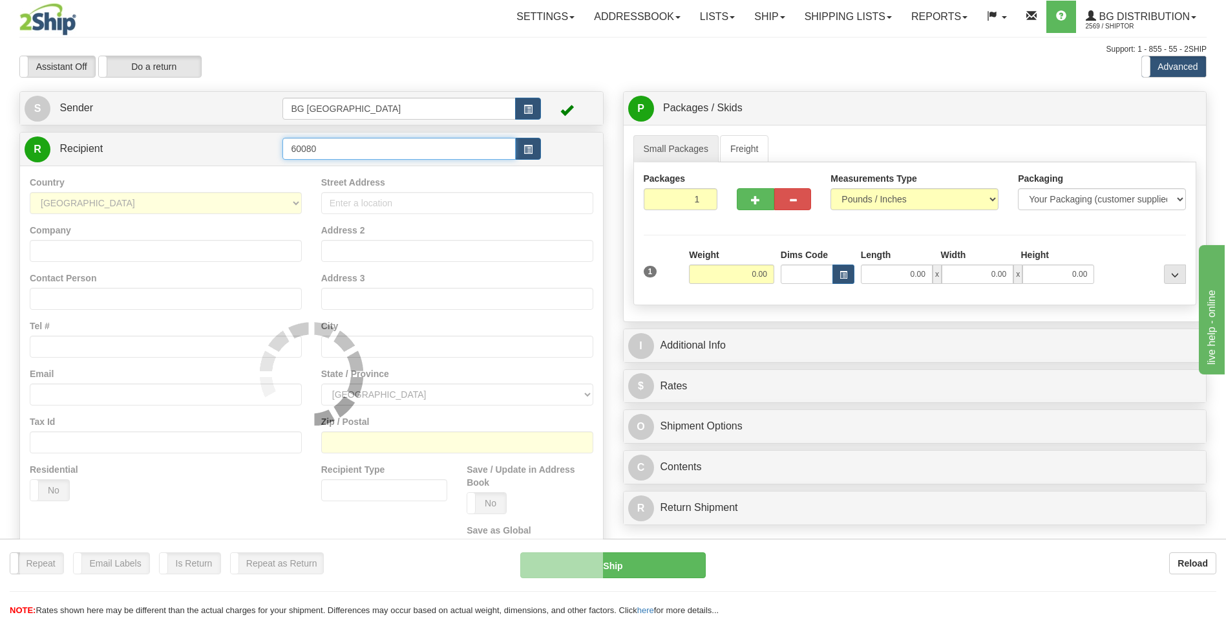
type input "60080"
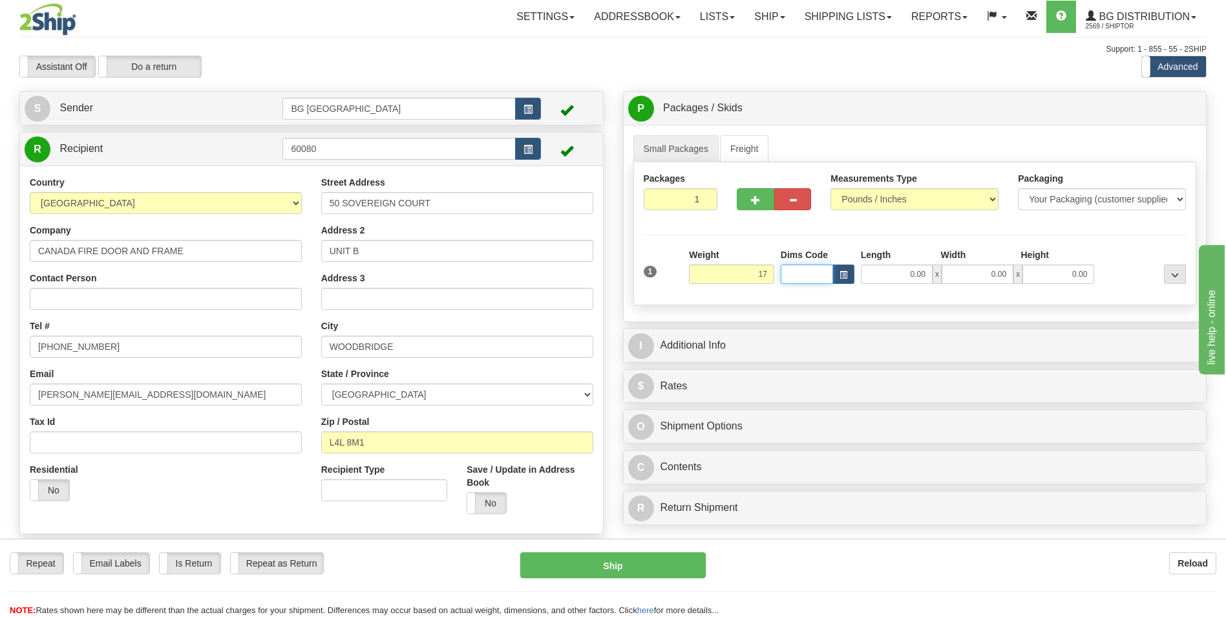
type input "17.00"
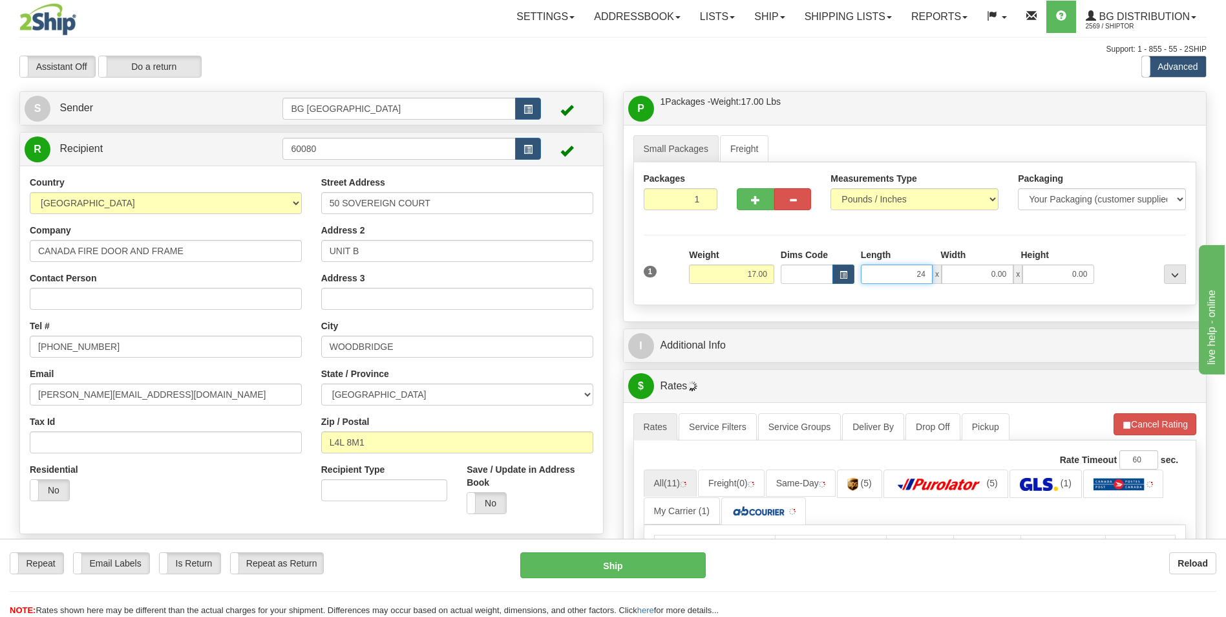
type input "24.00"
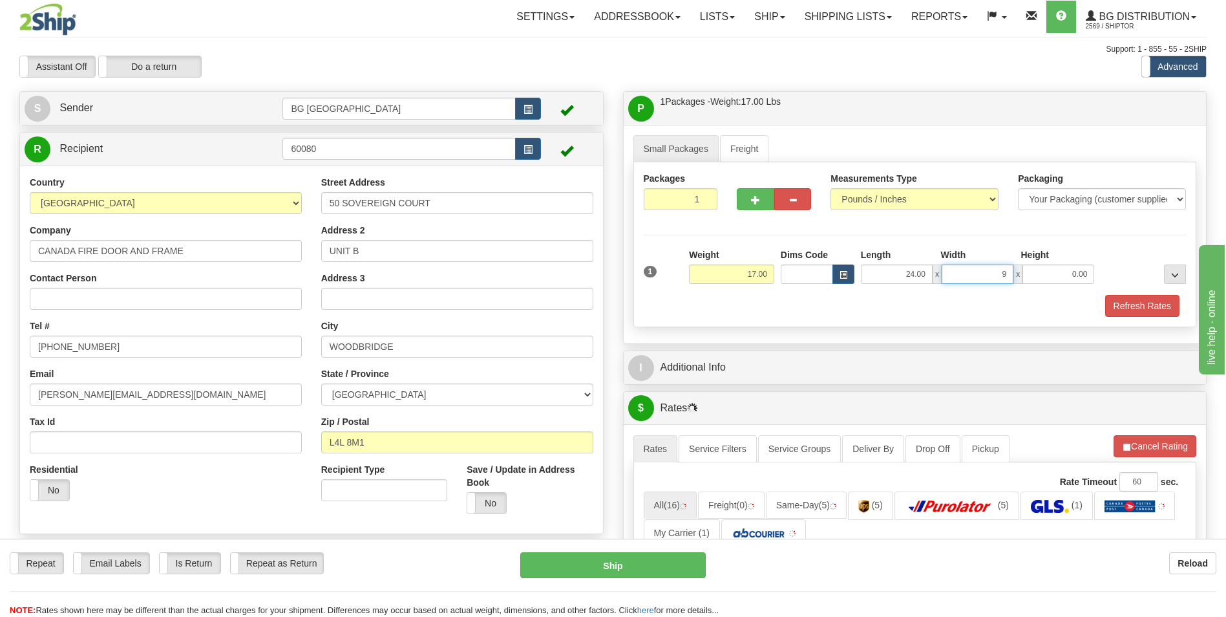
type input "9.00"
type input "5.00"
click at [717, 353] on div "I Additional Info" at bounding box center [915, 367] width 583 height 33
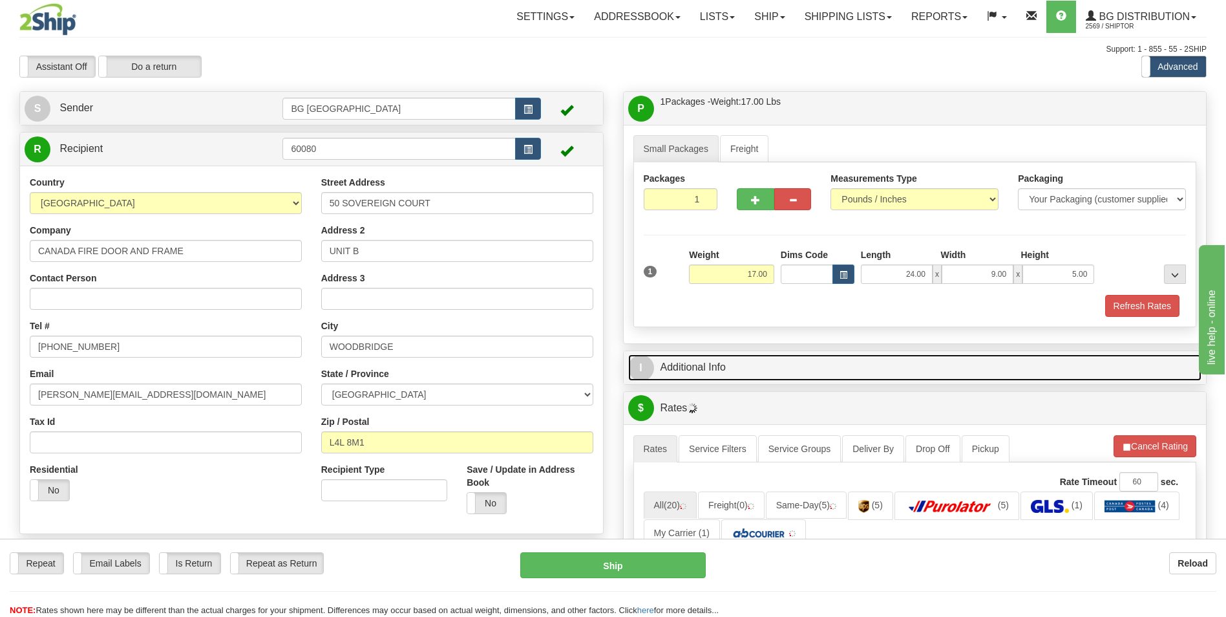
click at [708, 363] on link "I Additional Info" at bounding box center [915, 367] width 574 height 27
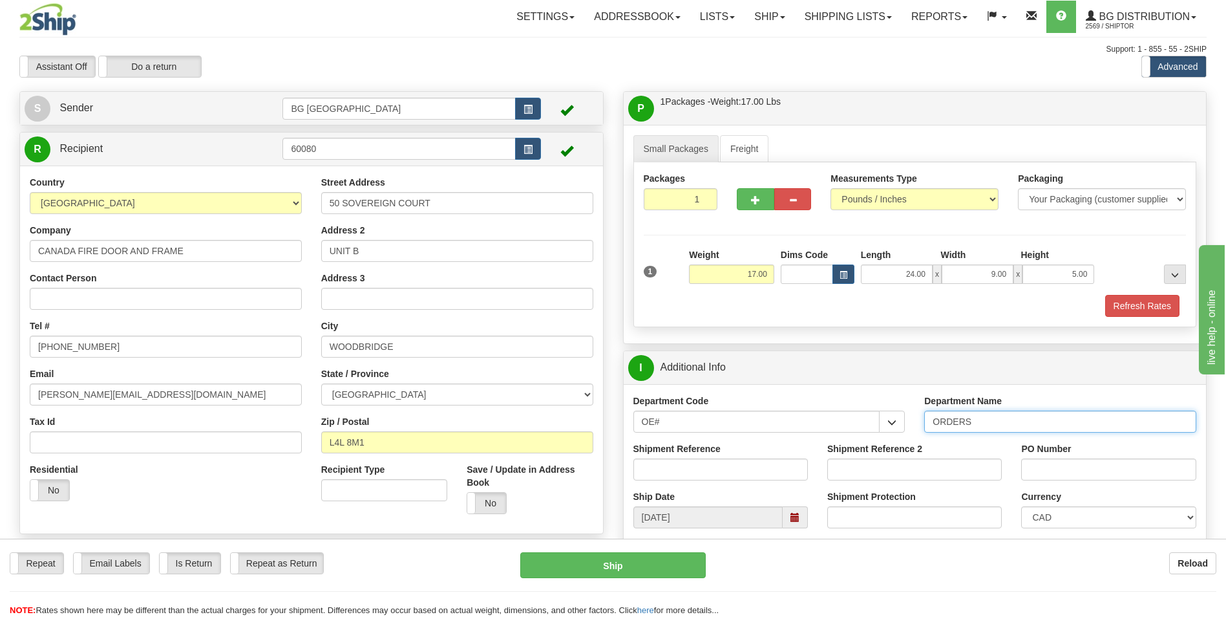
click at [977, 422] on input "ORDERS" at bounding box center [1060, 421] width 272 height 22
type input "70183757-00"
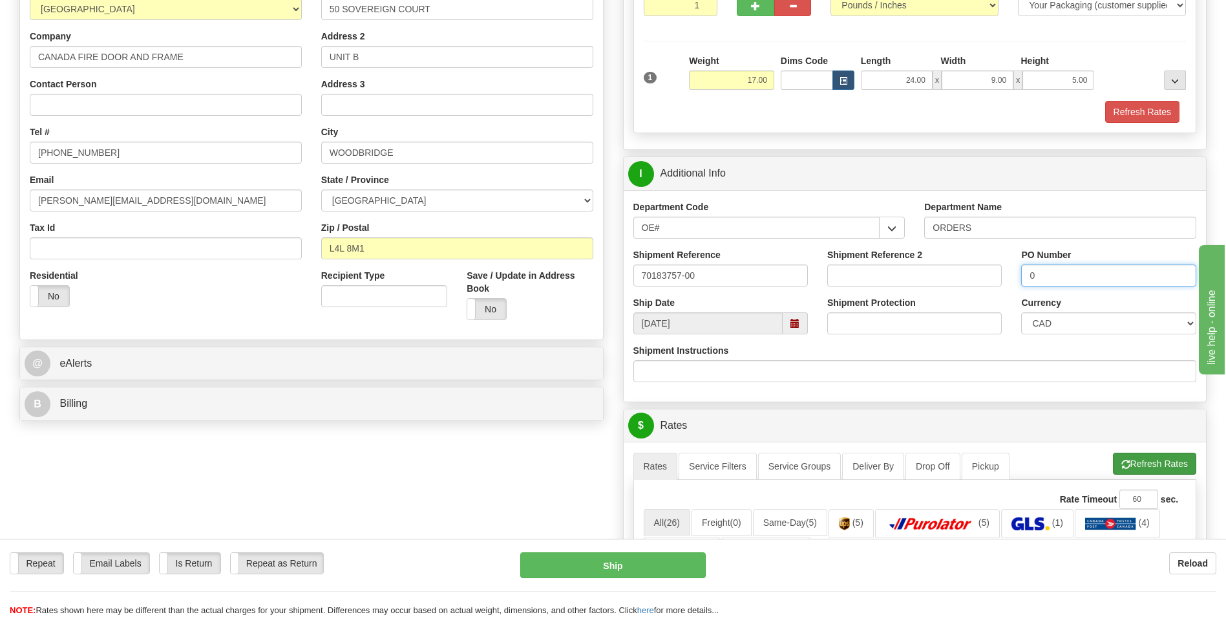
type input "0"
click at [1141, 471] on button "Refresh Rates" at bounding box center [1154, 463] width 83 height 22
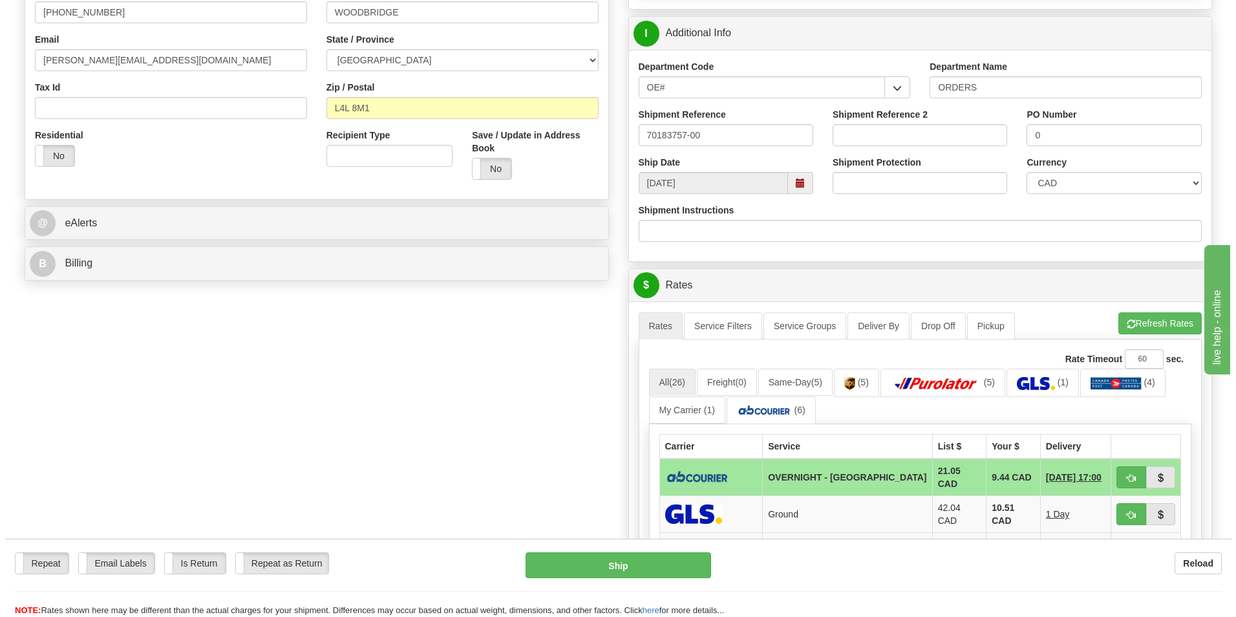
scroll to position [388, 0]
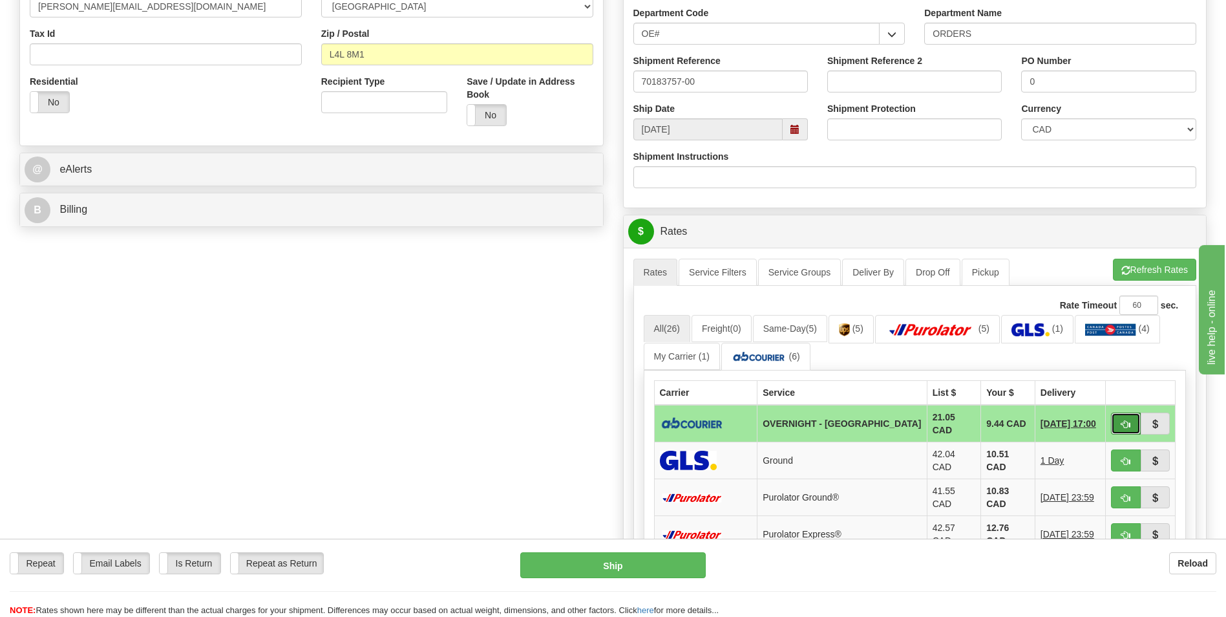
click at [1124, 416] on button "button" at bounding box center [1126, 423] width 30 height 22
type input "4"
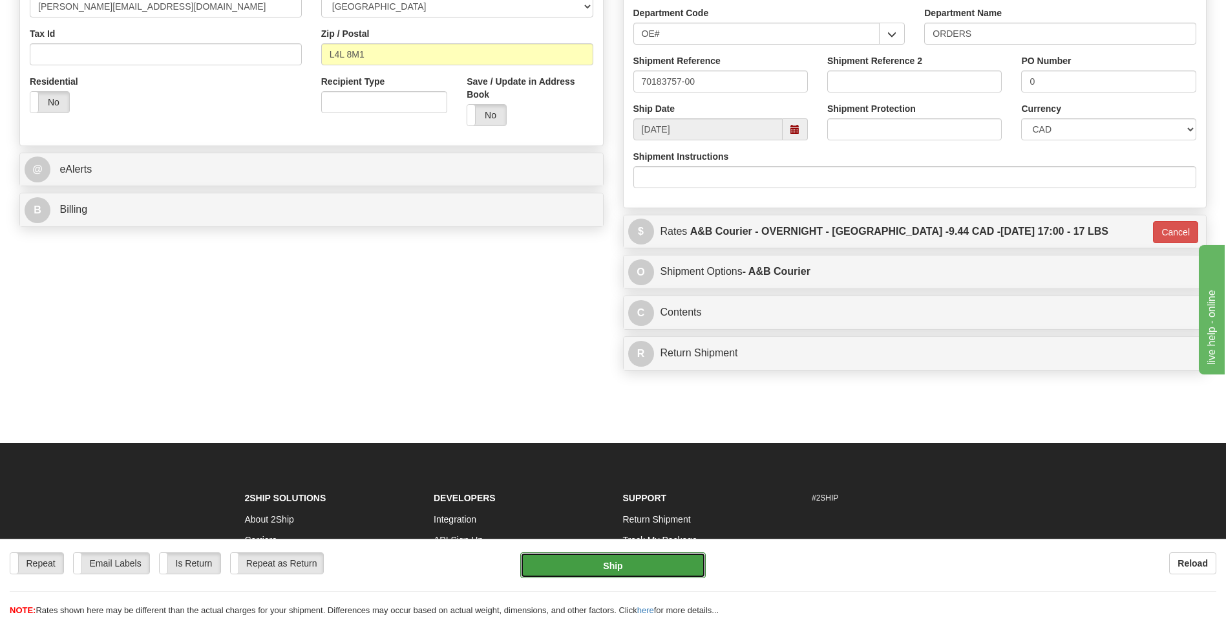
click at [696, 568] on button "Ship" at bounding box center [612, 565] width 185 height 26
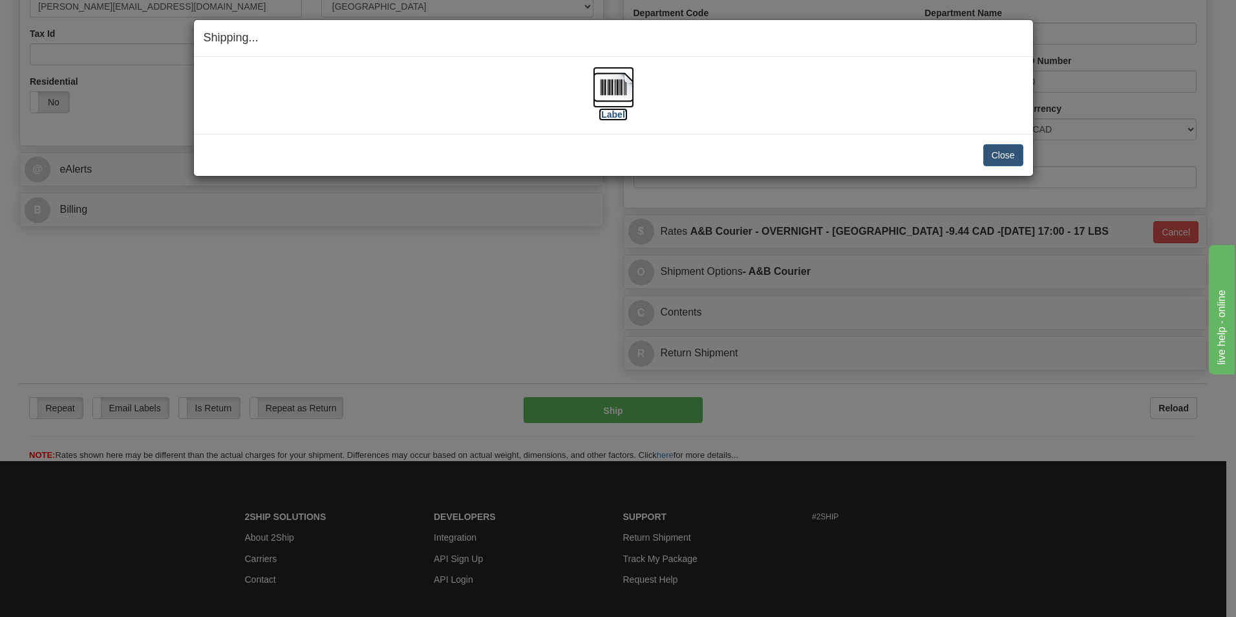
click at [593, 88] on img at bounding box center [613, 87] width 41 height 41
